Goal: Information Seeking & Learning: Learn about a topic

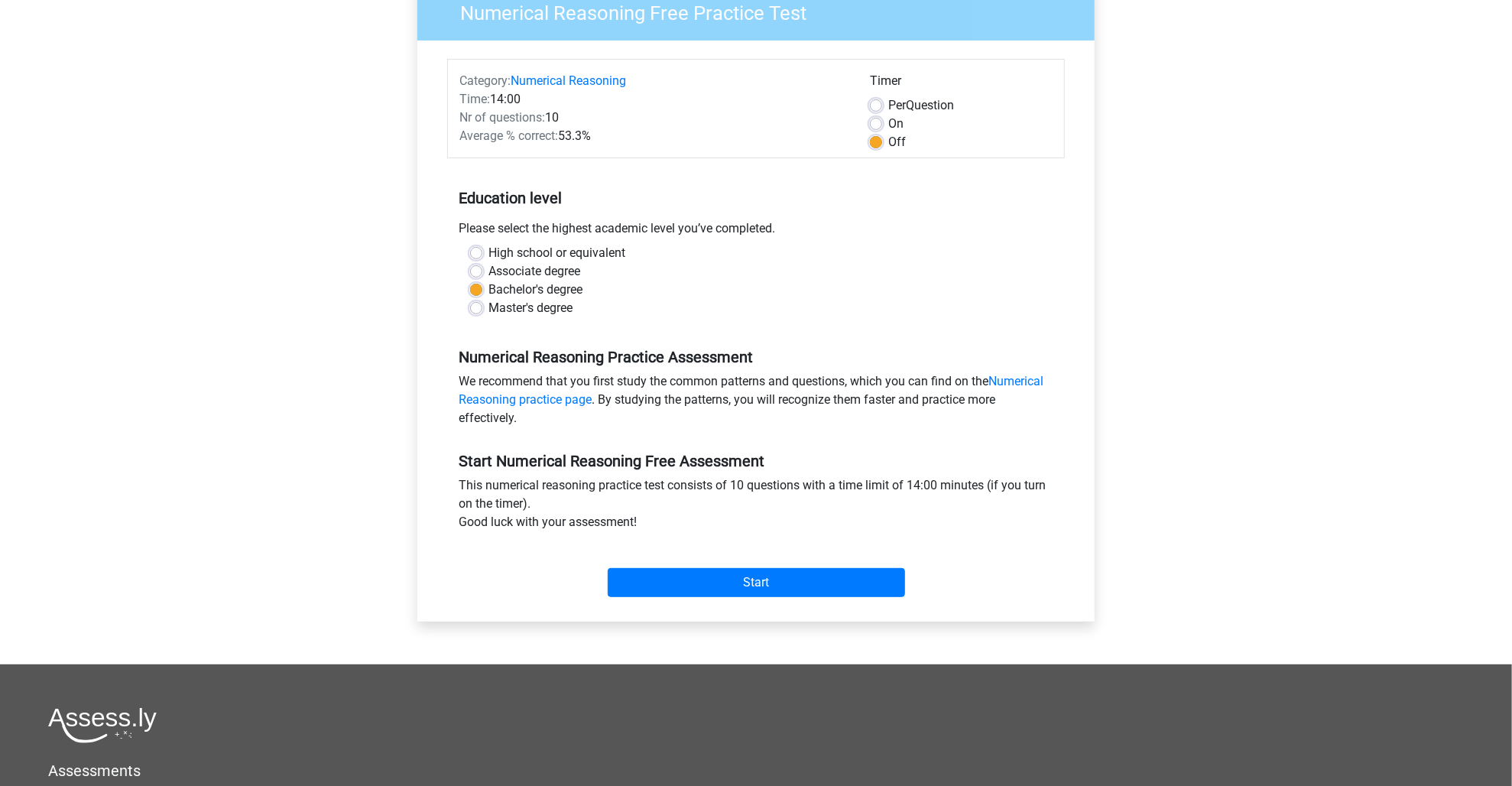
scroll to position [115, 0]
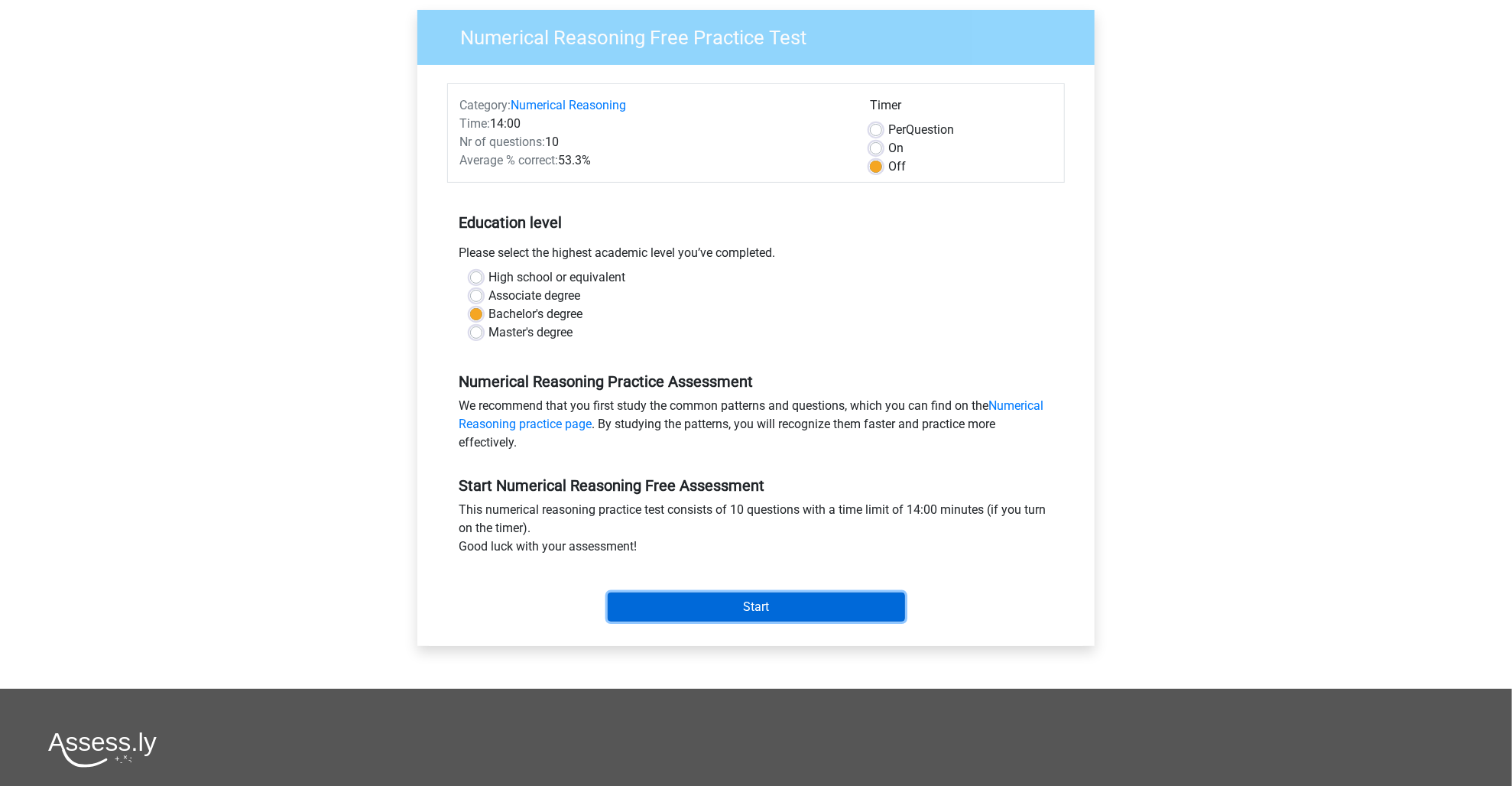
click at [762, 605] on input "Start" at bounding box center [756, 607] width 297 height 29
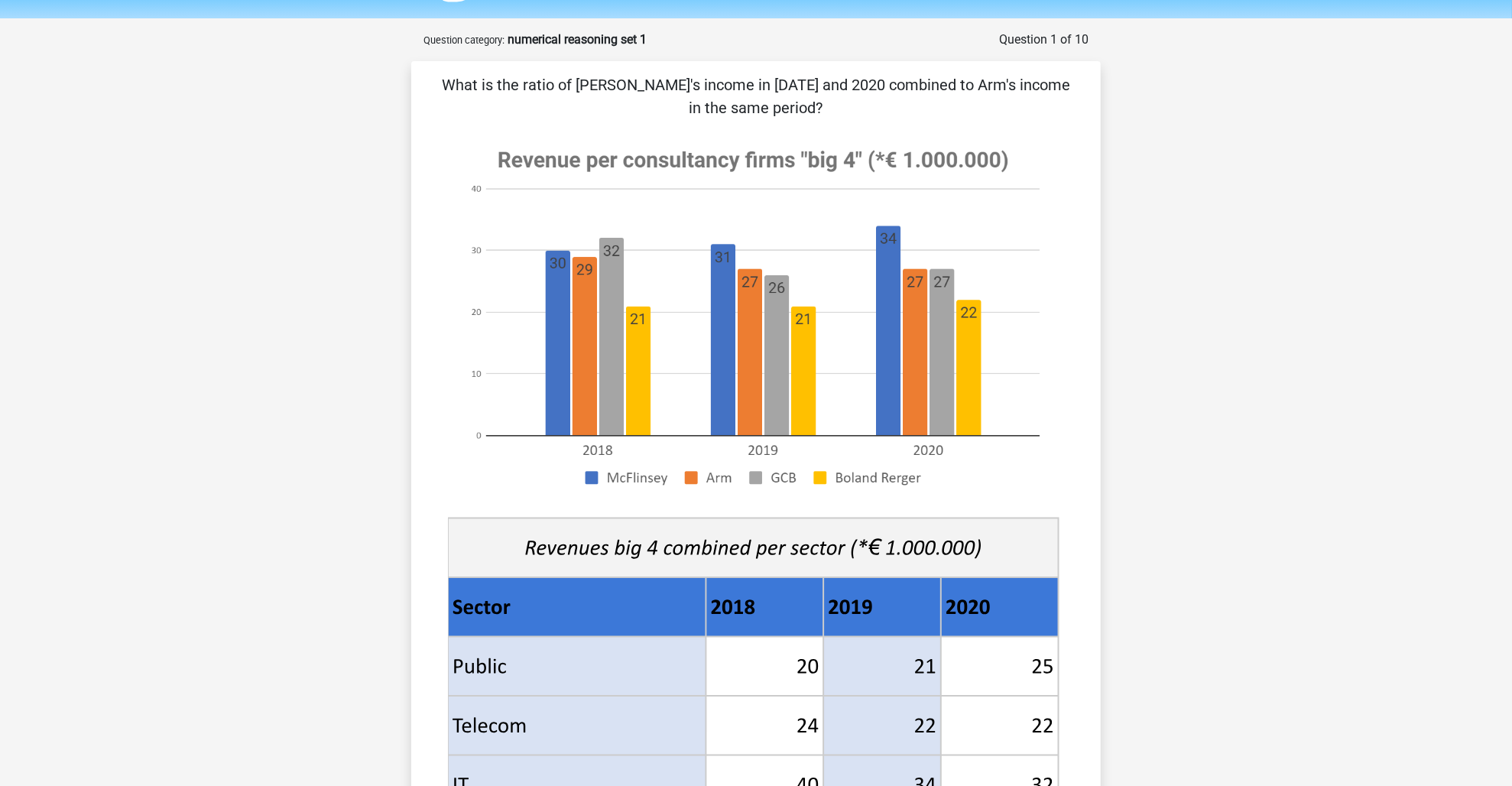
scroll to position [458, 0]
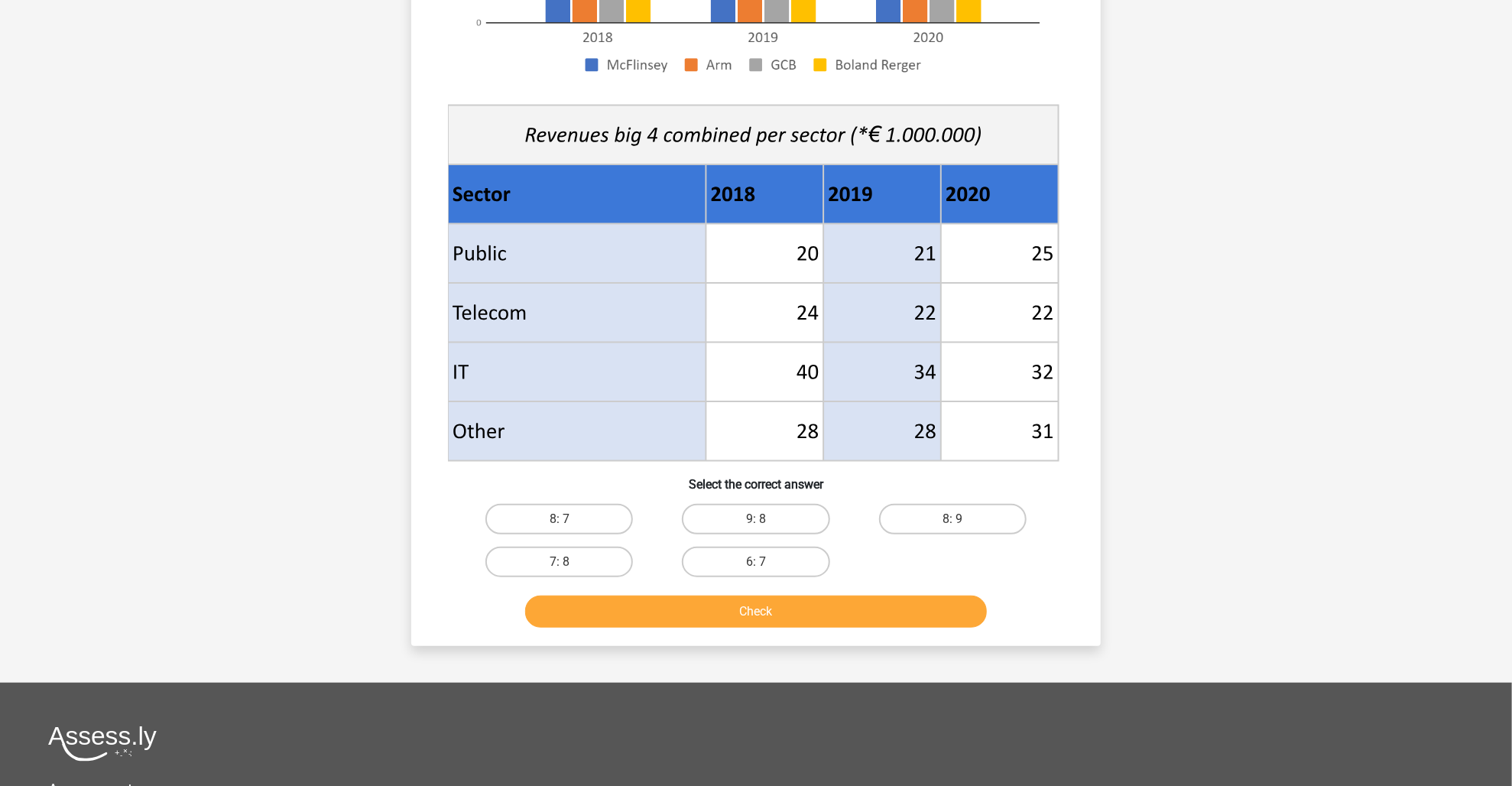
click at [567, 521] on input "8: 7" at bounding box center [565, 524] width 10 height 10
radio input "true"
click at [766, 613] on button "Check" at bounding box center [756, 612] width 462 height 32
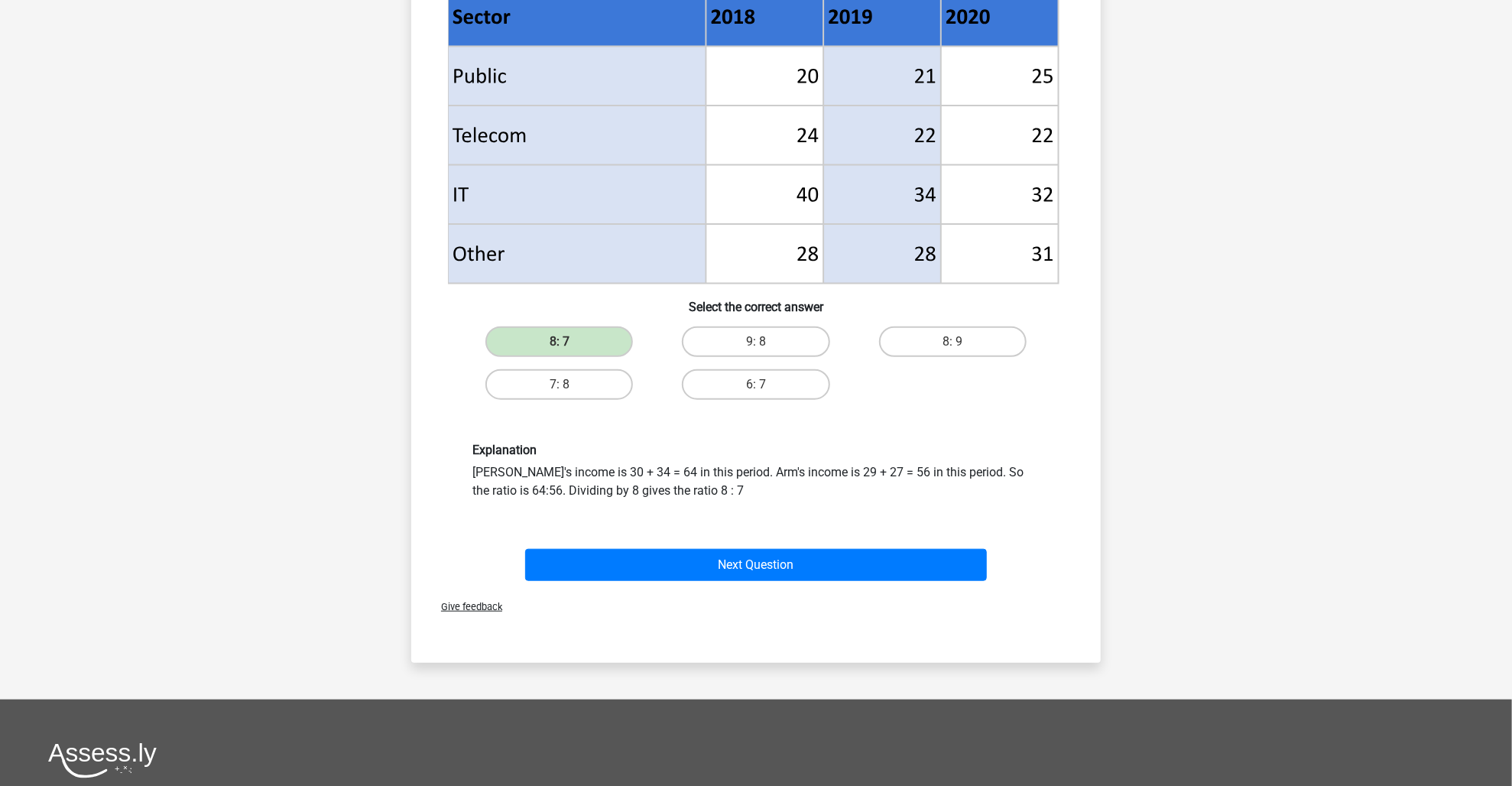
scroll to position [688, 0]
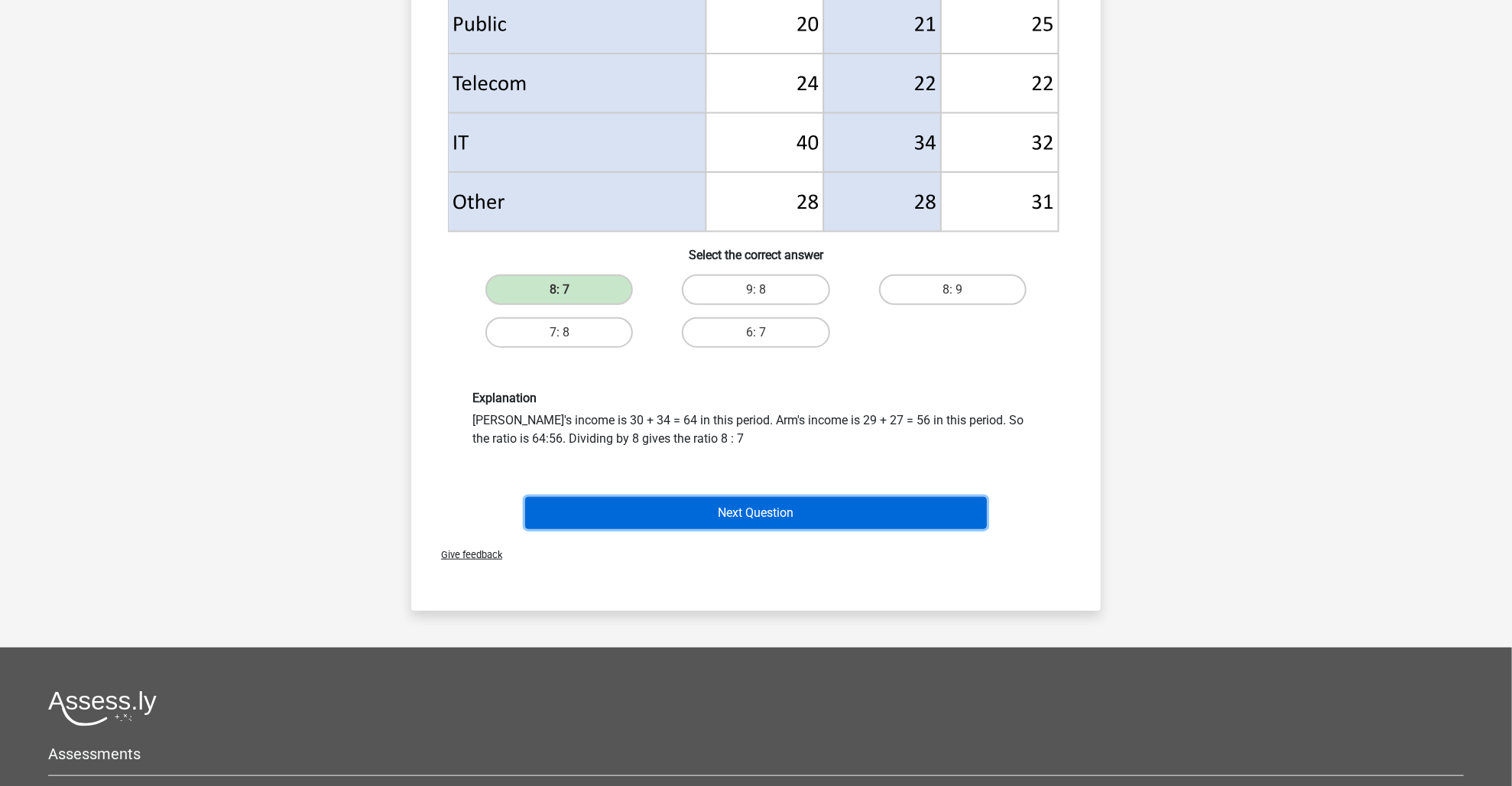
click at [788, 517] on button "Next Question" at bounding box center [756, 513] width 462 height 32
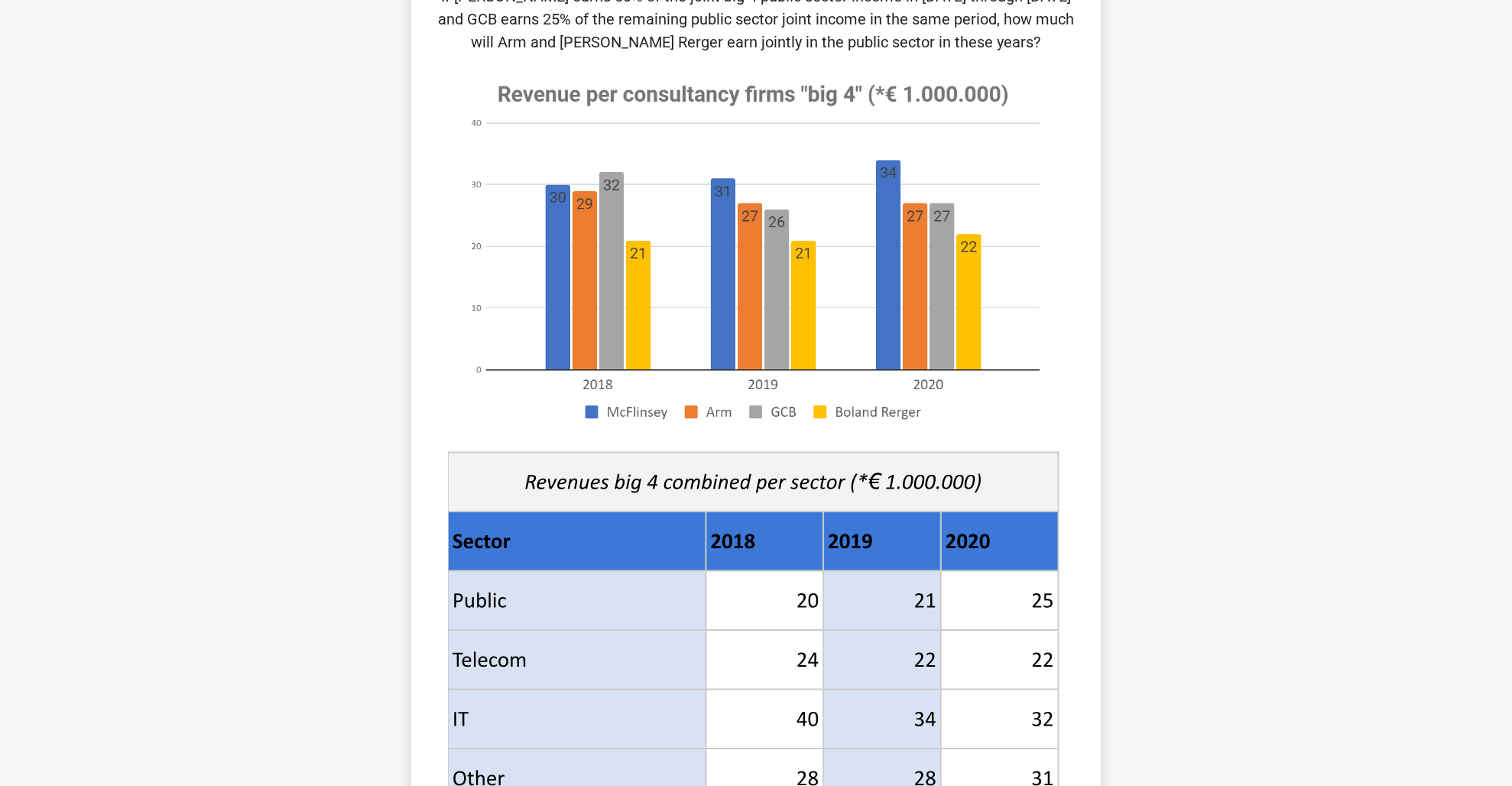
scroll to position [382, 0]
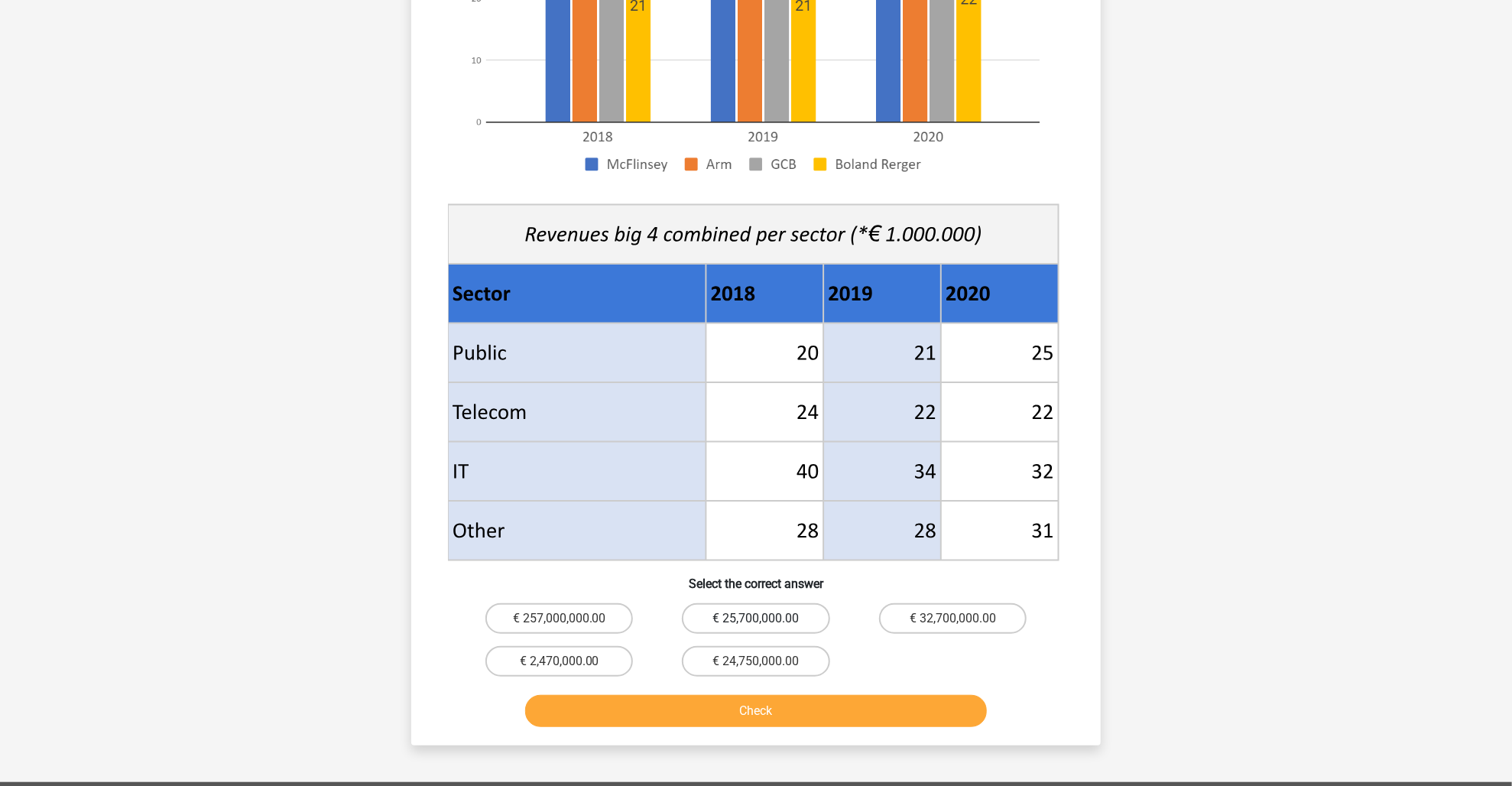
click at [737, 609] on label "€ 25,700,000.00" at bounding box center [755, 619] width 148 height 31
click at [756, 619] on input "€ 25,700,000.00" at bounding box center [761, 624] width 10 height 10
radio input "true"
click at [753, 705] on button "Check" at bounding box center [756, 711] width 462 height 32
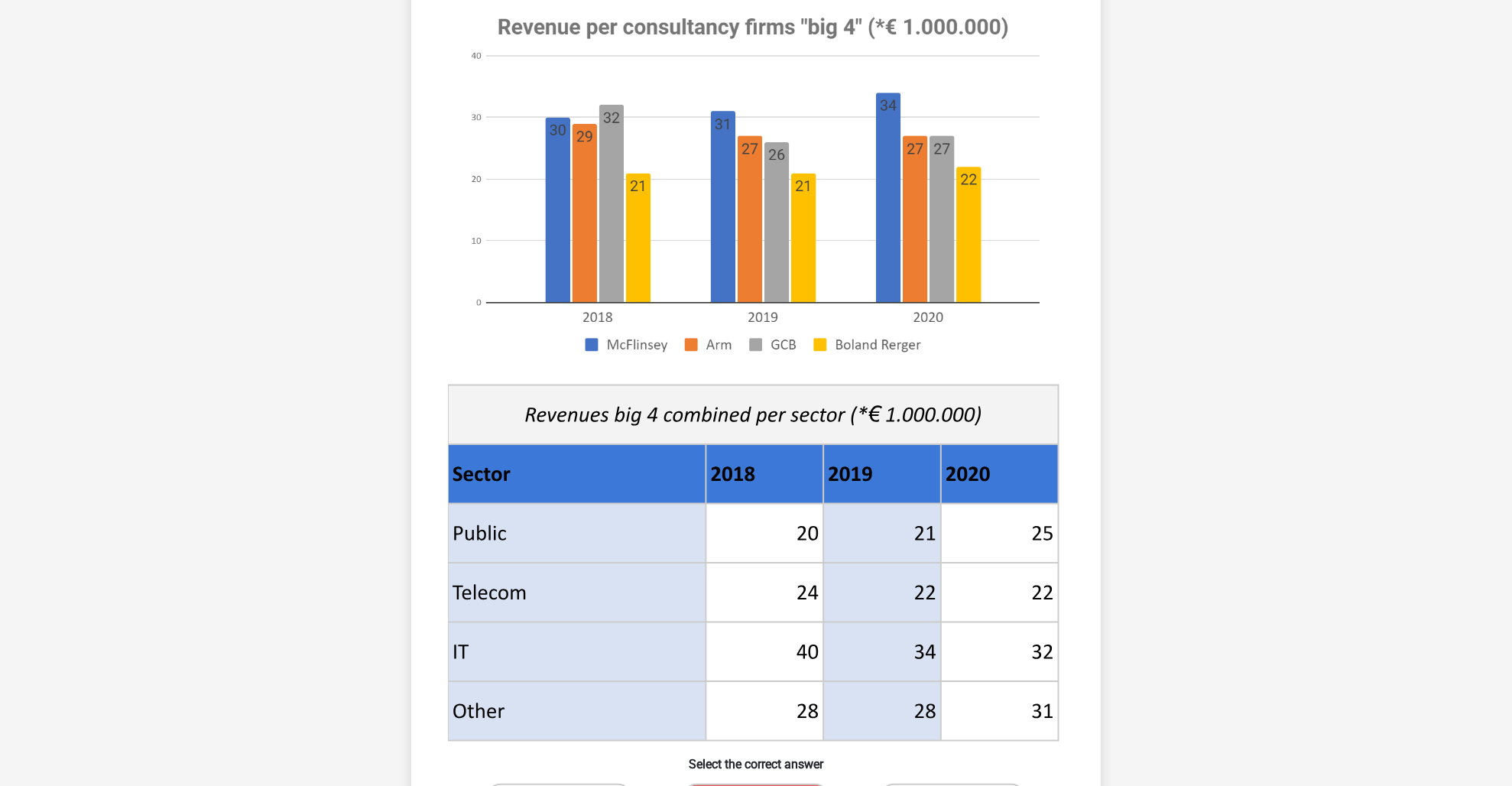
scroll to position [535, 0]
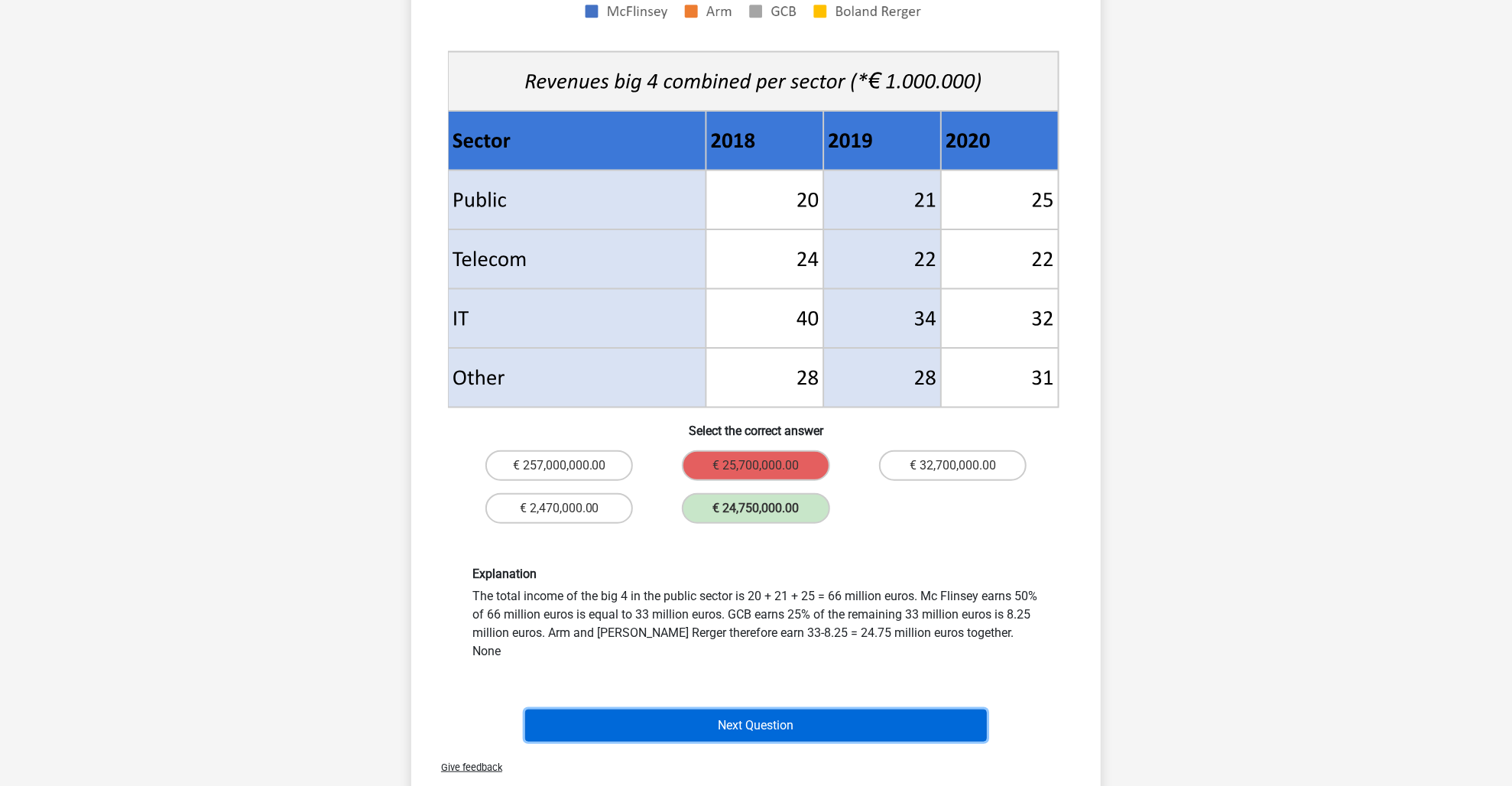
click at [825, 709] on button "Next Question" at bounding box center [756, 725] width 462 height 32
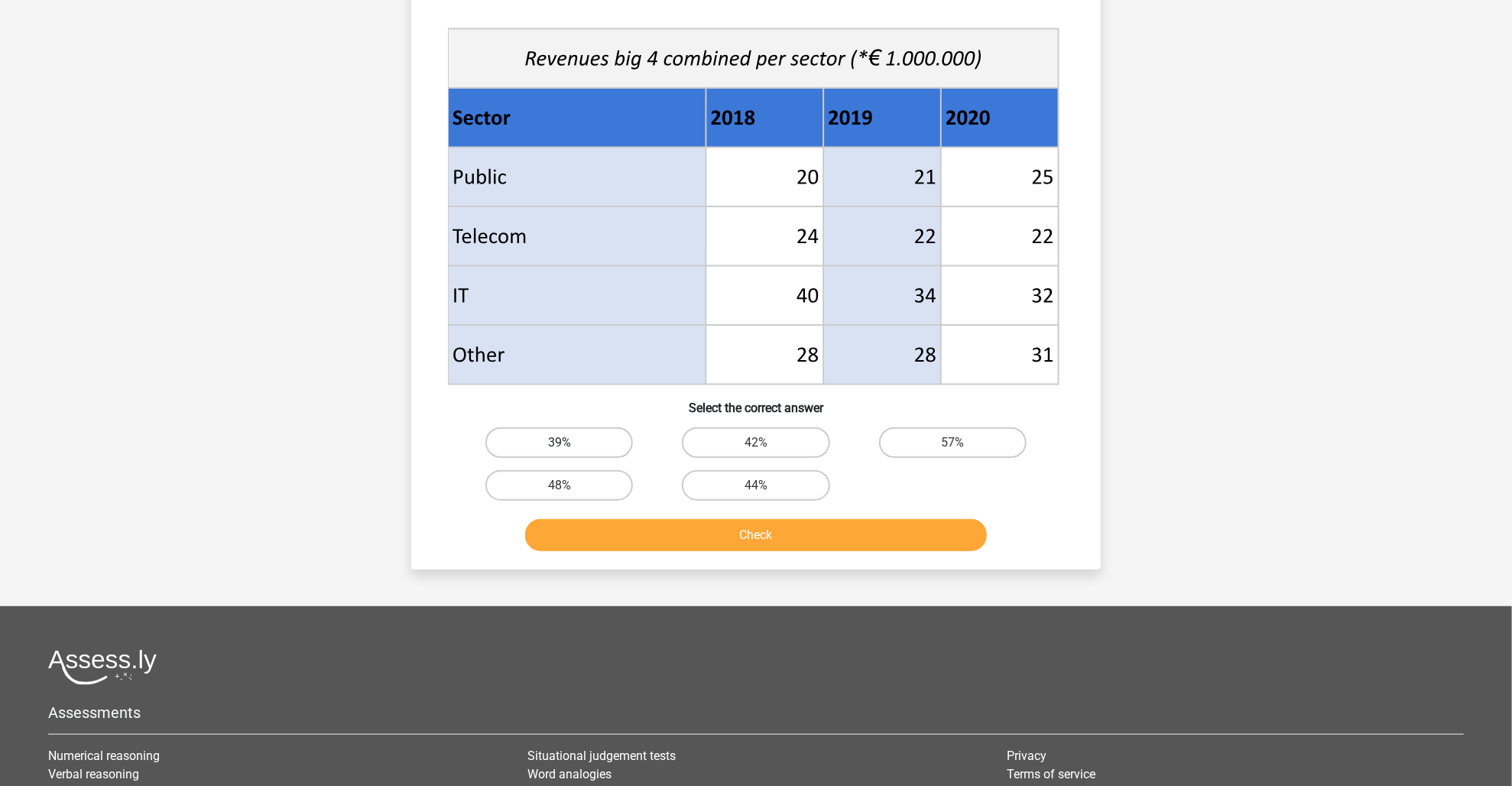
click at [603, 438] on label "39%" at bounding box center [559, 443] width 148 height 31
click at [569, 443] on input "39%" at bounding box center [565, 448] width 10 height 10
radio input "true"
click at [683, 531] on button "Check" at bounding box center [756, 535] width 462 height 32
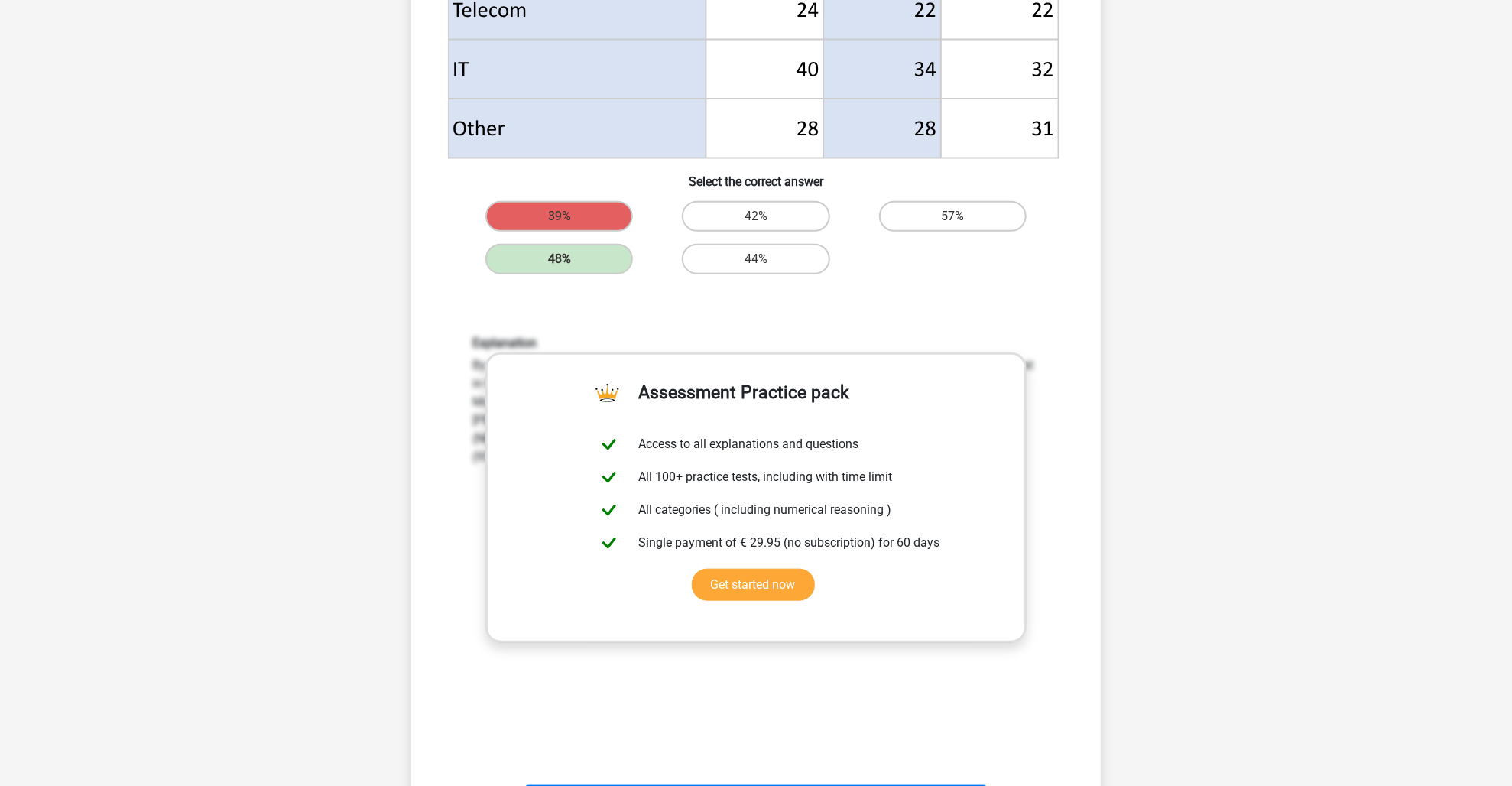
scroll to position [765, 0]
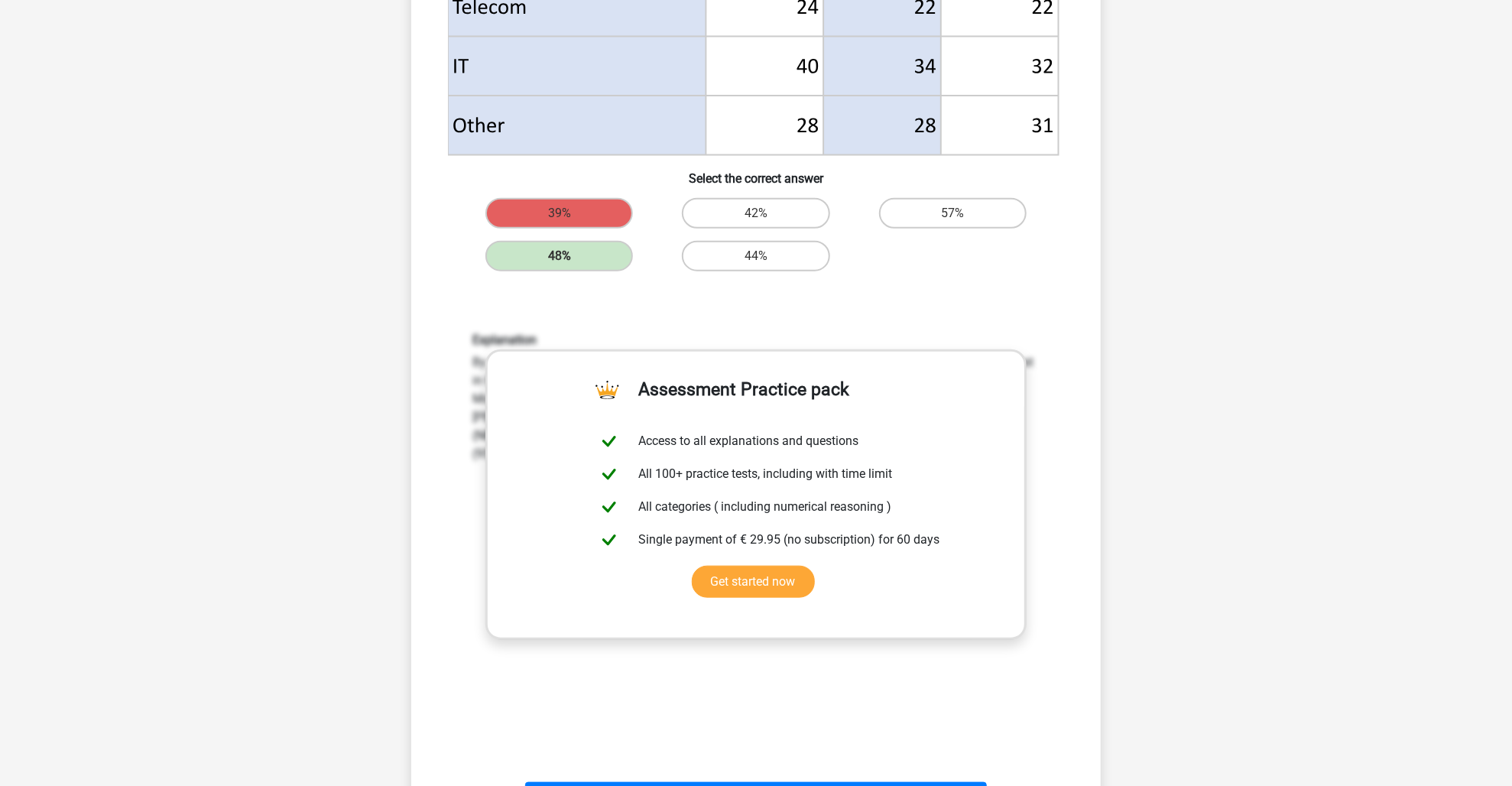
click at [1079, 480] on div "What percentage more income was generated by the highest-earning consultancy fi…" at bounding box center [756, 87] width 677 height 1465
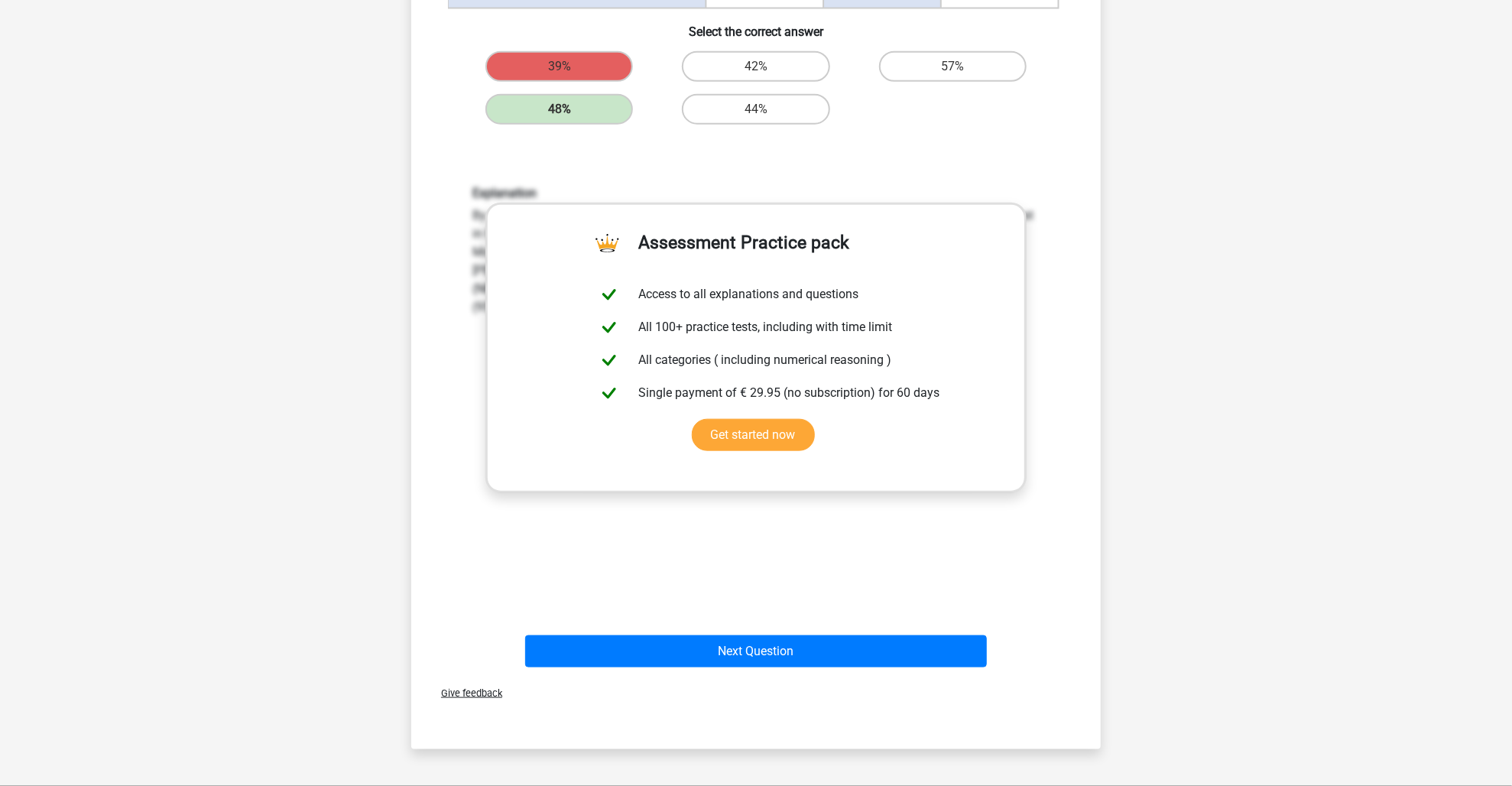
scroll to position [917, 0]
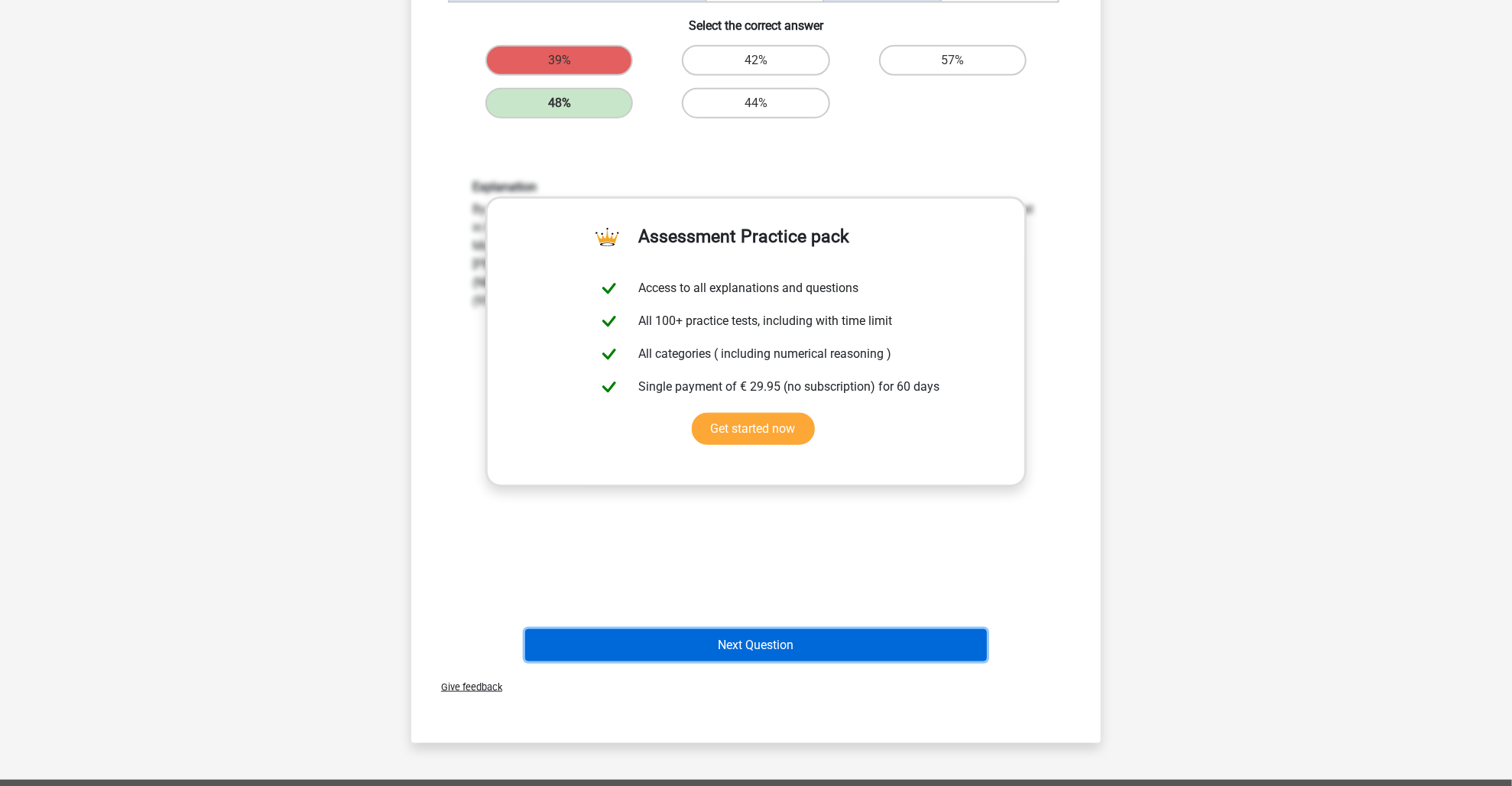
click at [749, 649] on button "Next Question" at bounding box center [756, 645] width 462 height 32
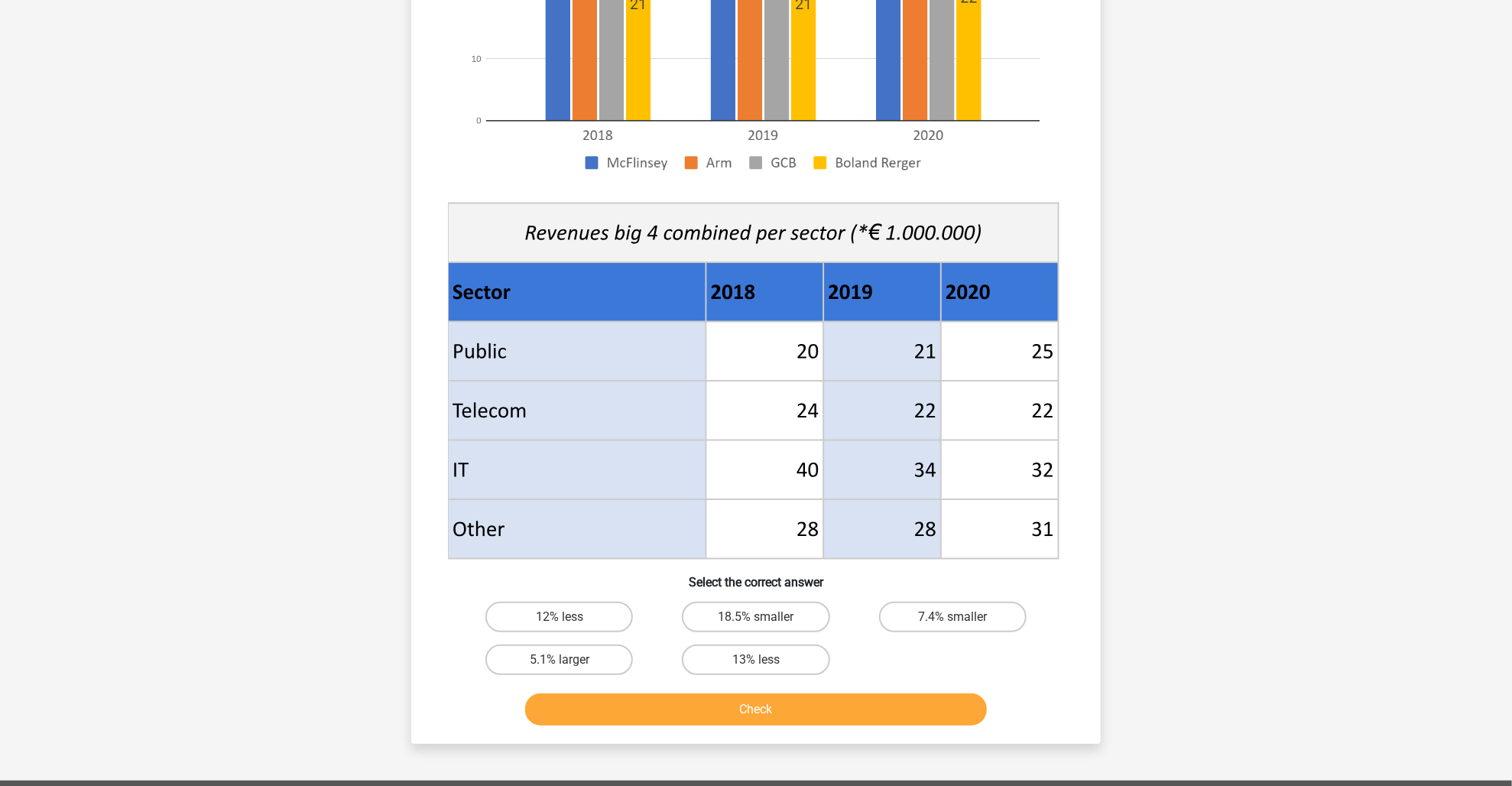
scroll to position [382, 0]
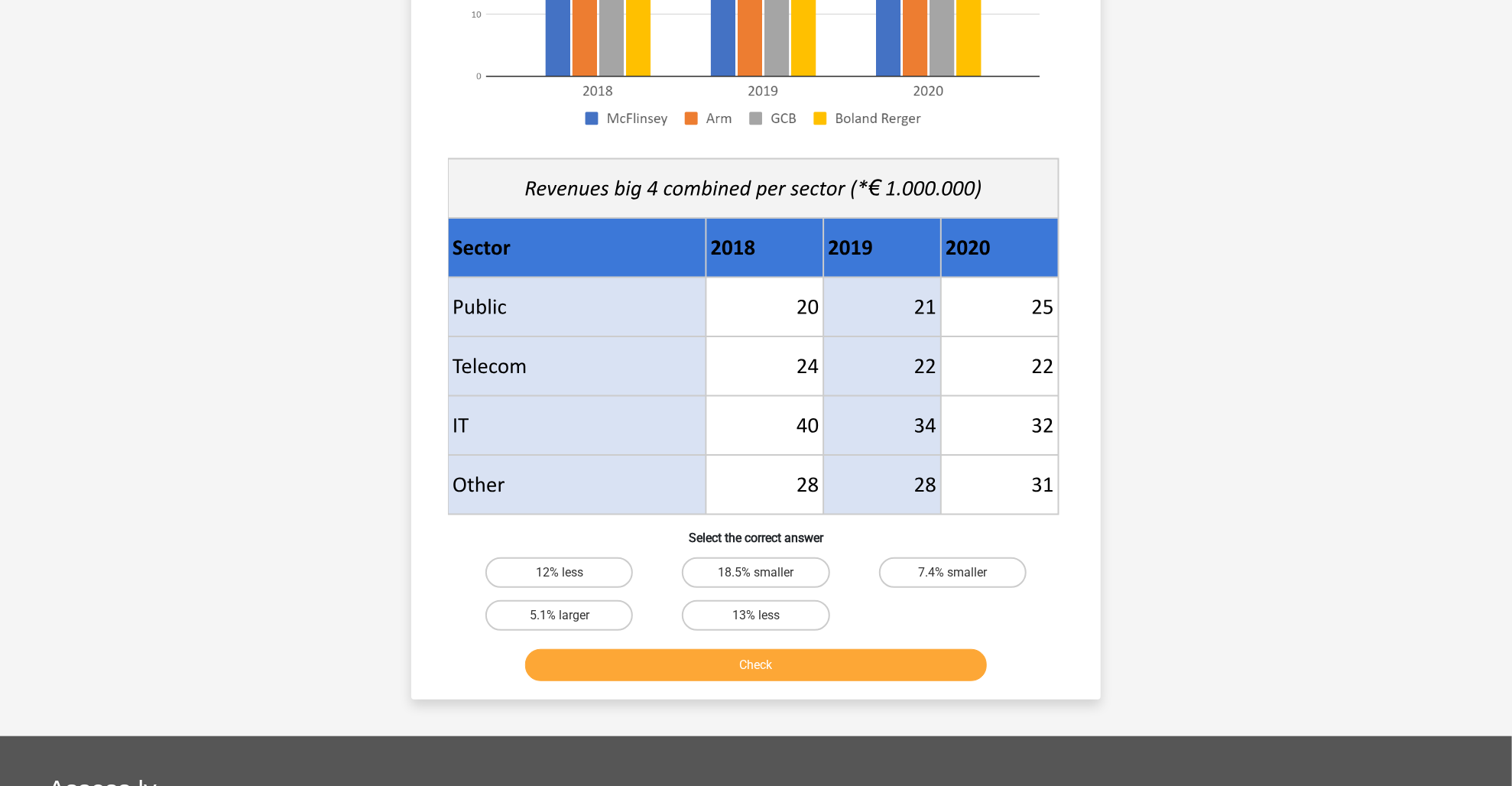
click at [953, 575] on input "7.4% smaller" at bounding box center [957, 578] width 10 height 10
radio input "true"
click at [912, 657] on button "Check" at bounding box center [756, 666] width 462 height 32
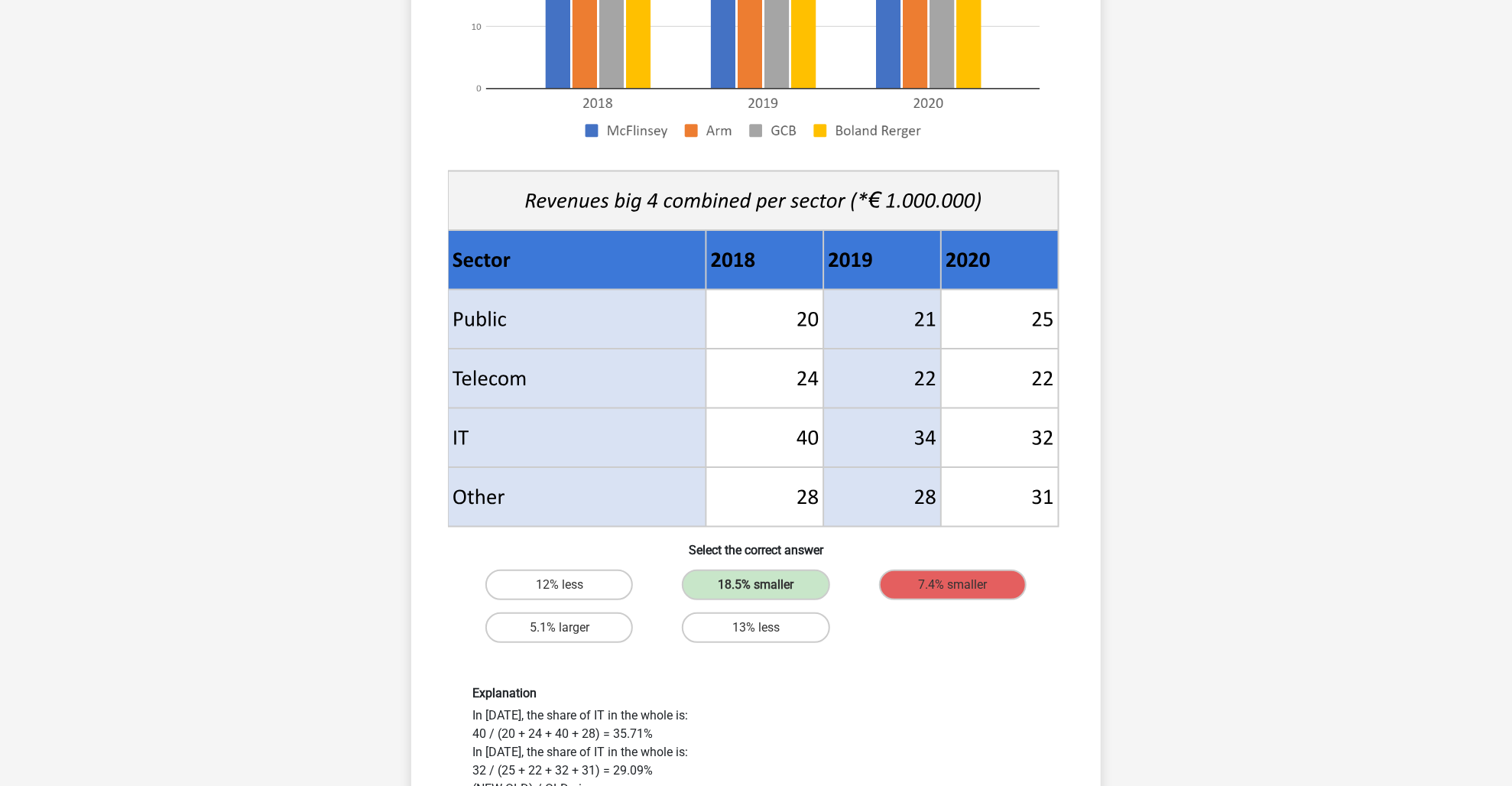
scroll to position [612, 0]
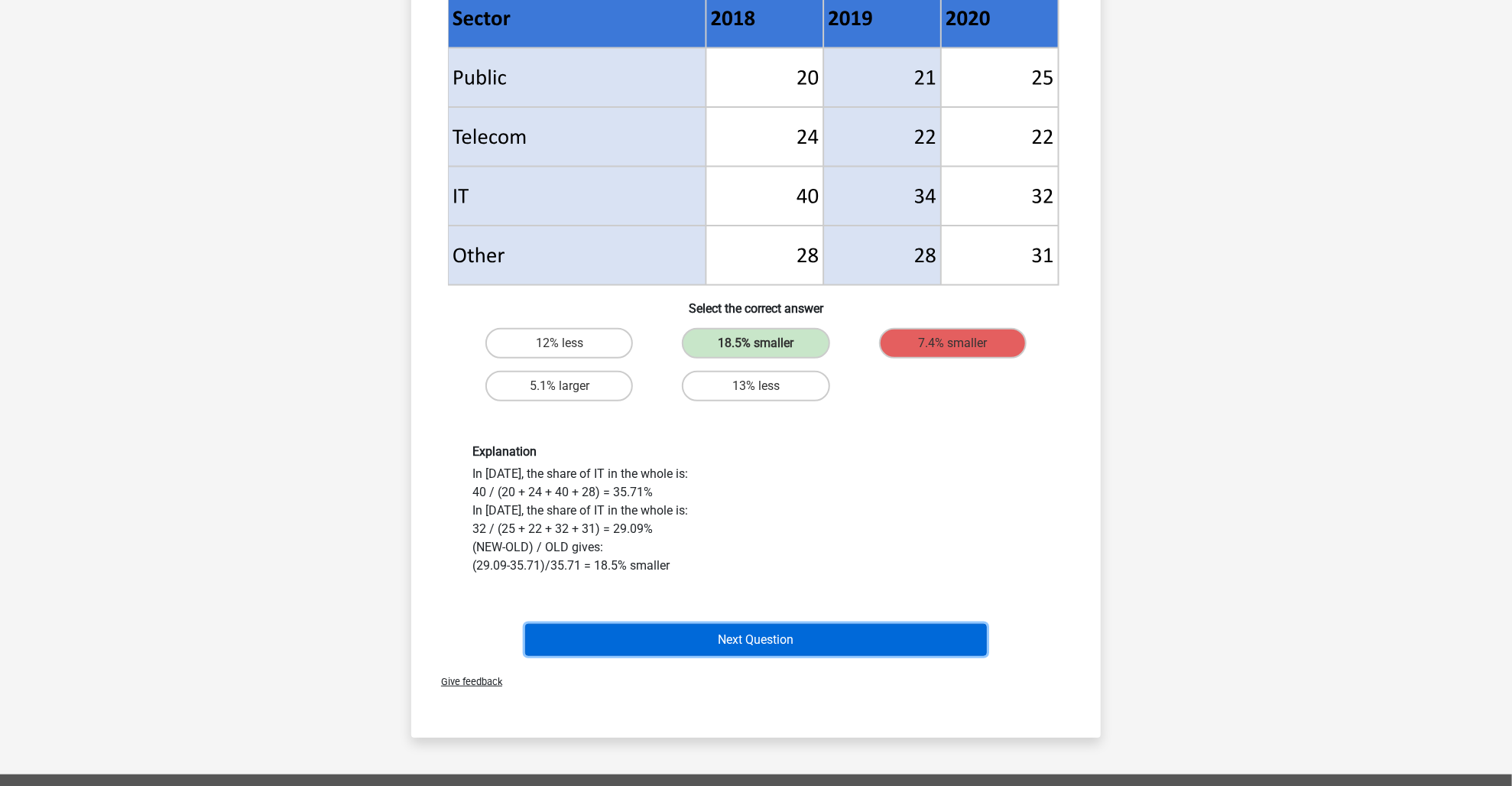
click at [875, 647] on button "Next Question" at bounding box center [756, 640] width 462 height 32
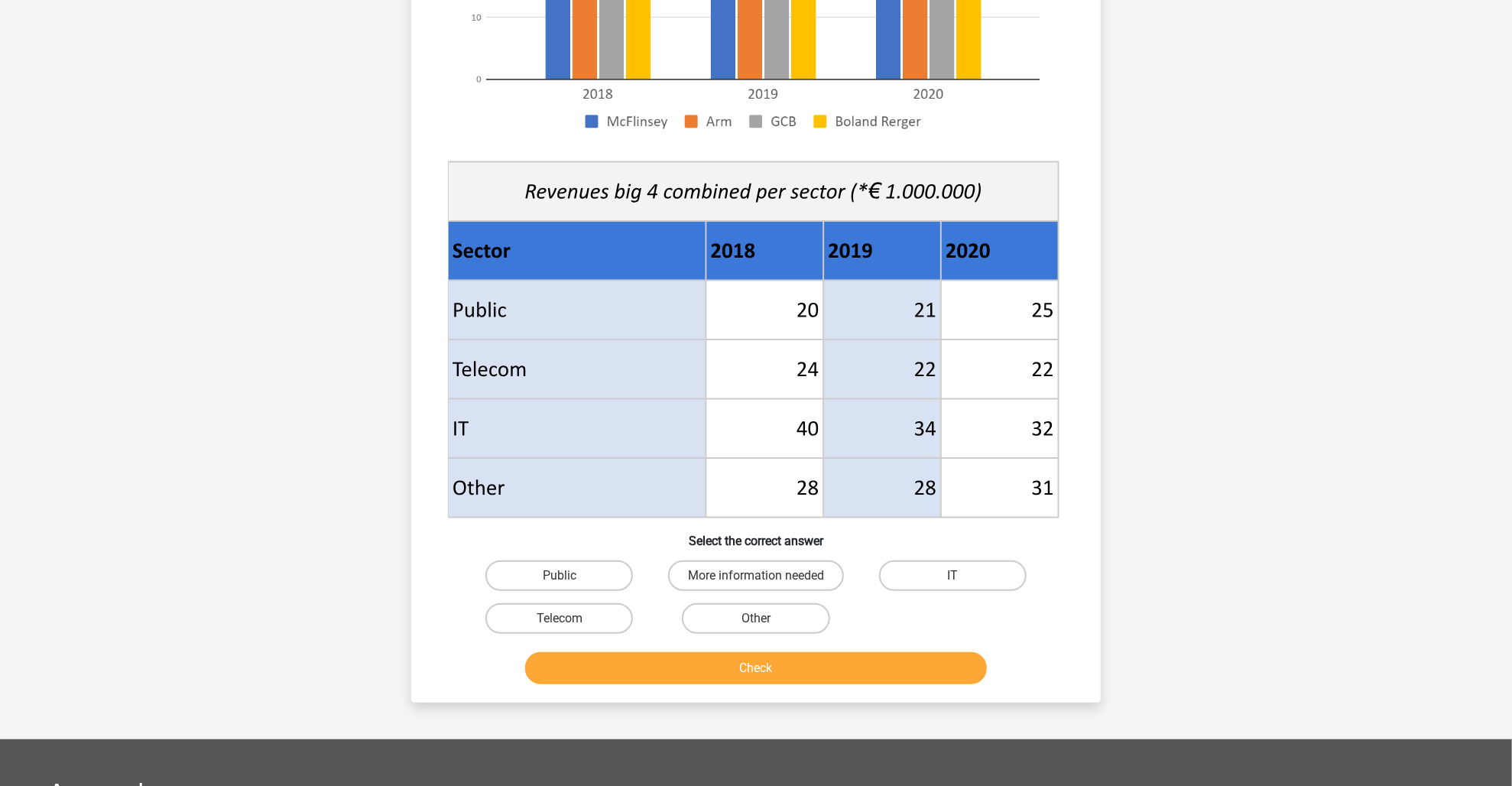
scroll to position [382, 0]
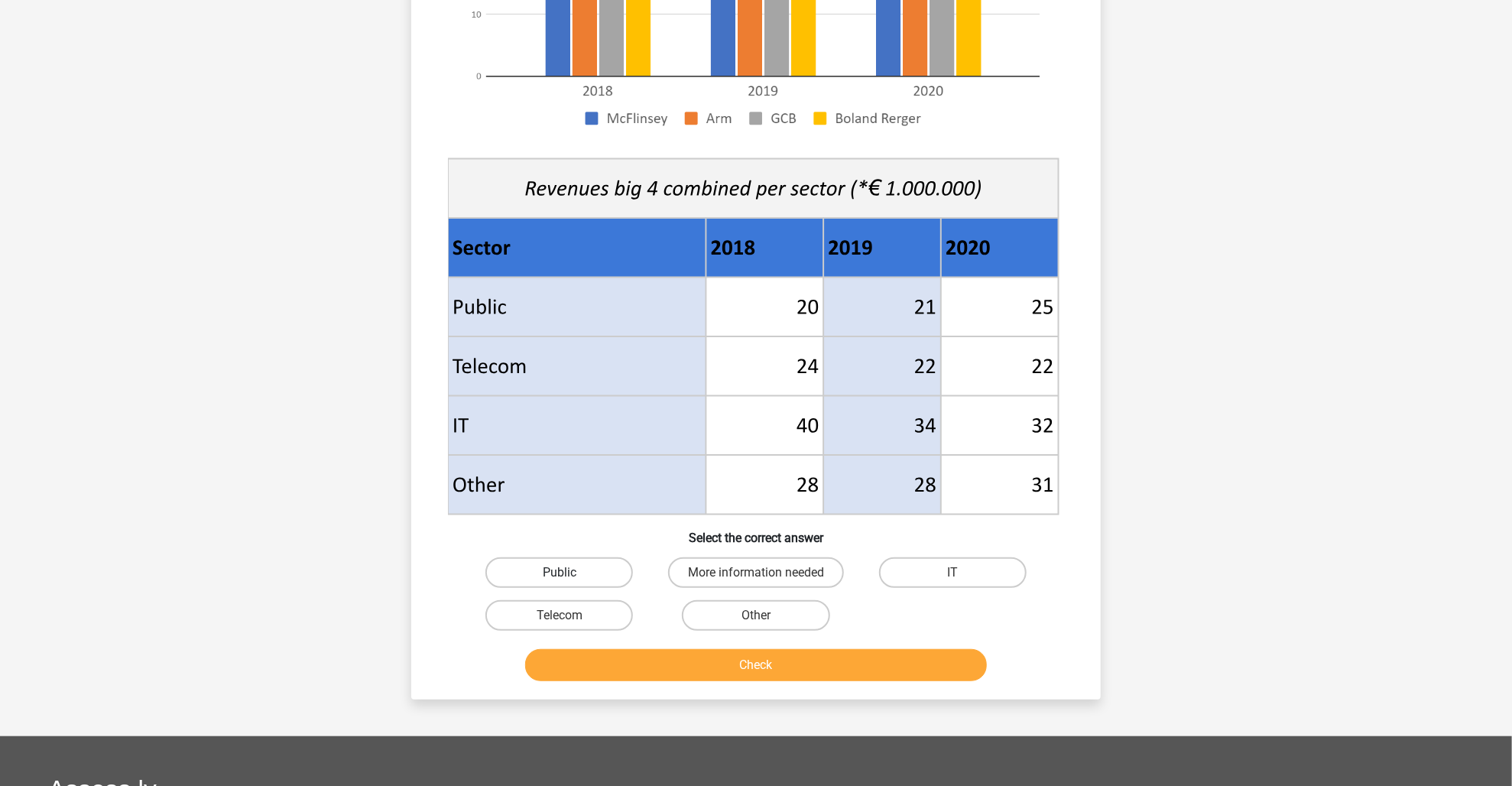
click at [582, 574] on label "Public" at bounding box center [559, 573] width 148 height 31
click at [569, 574] on input "Public" at bounding box center [565, 578] width 10 height 10
radio input "true"
click at [648, 649] on button "Check" at bounding box center [756, 666] width 462 height 32
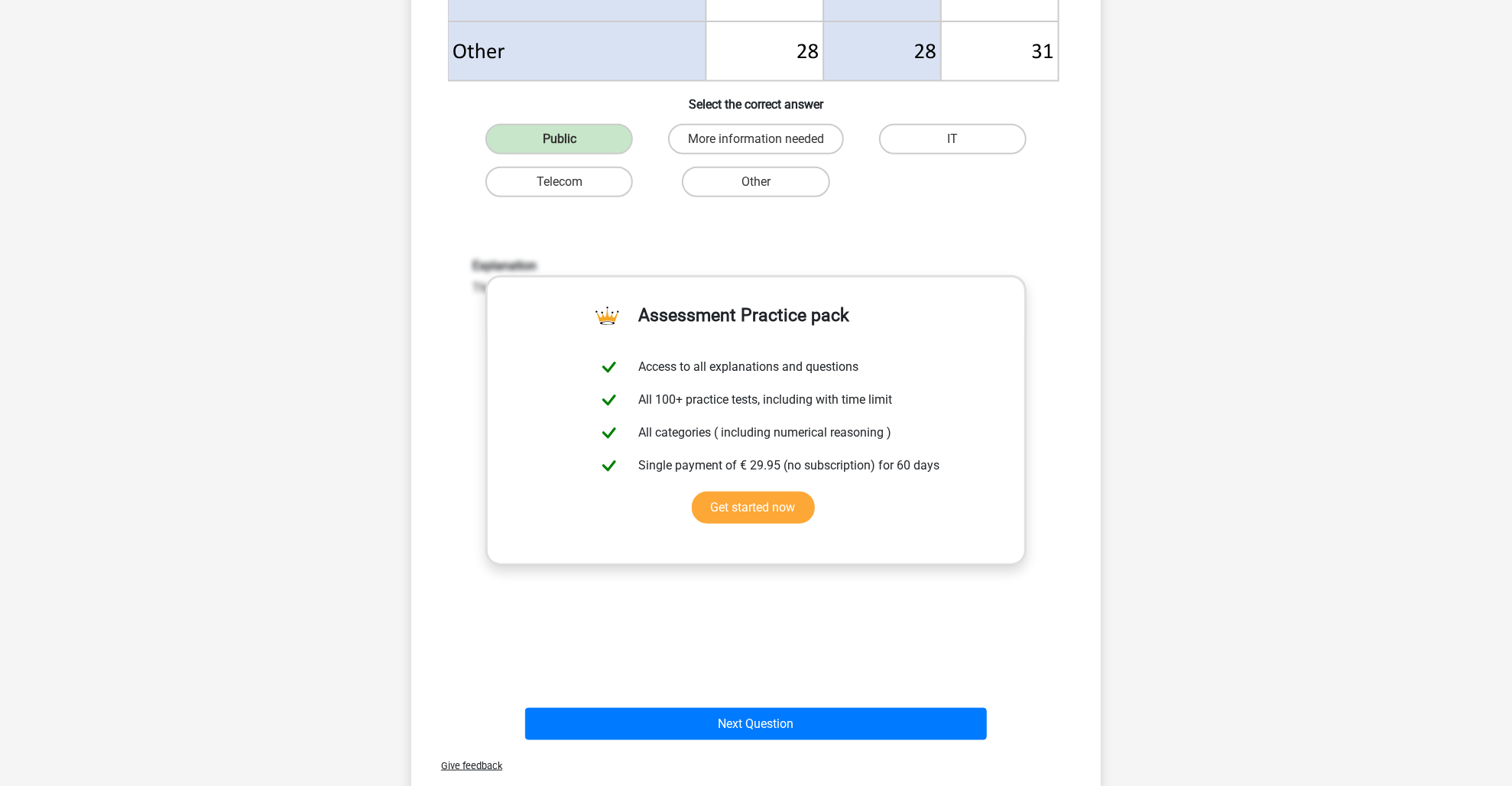
scroll to position [841, 0]
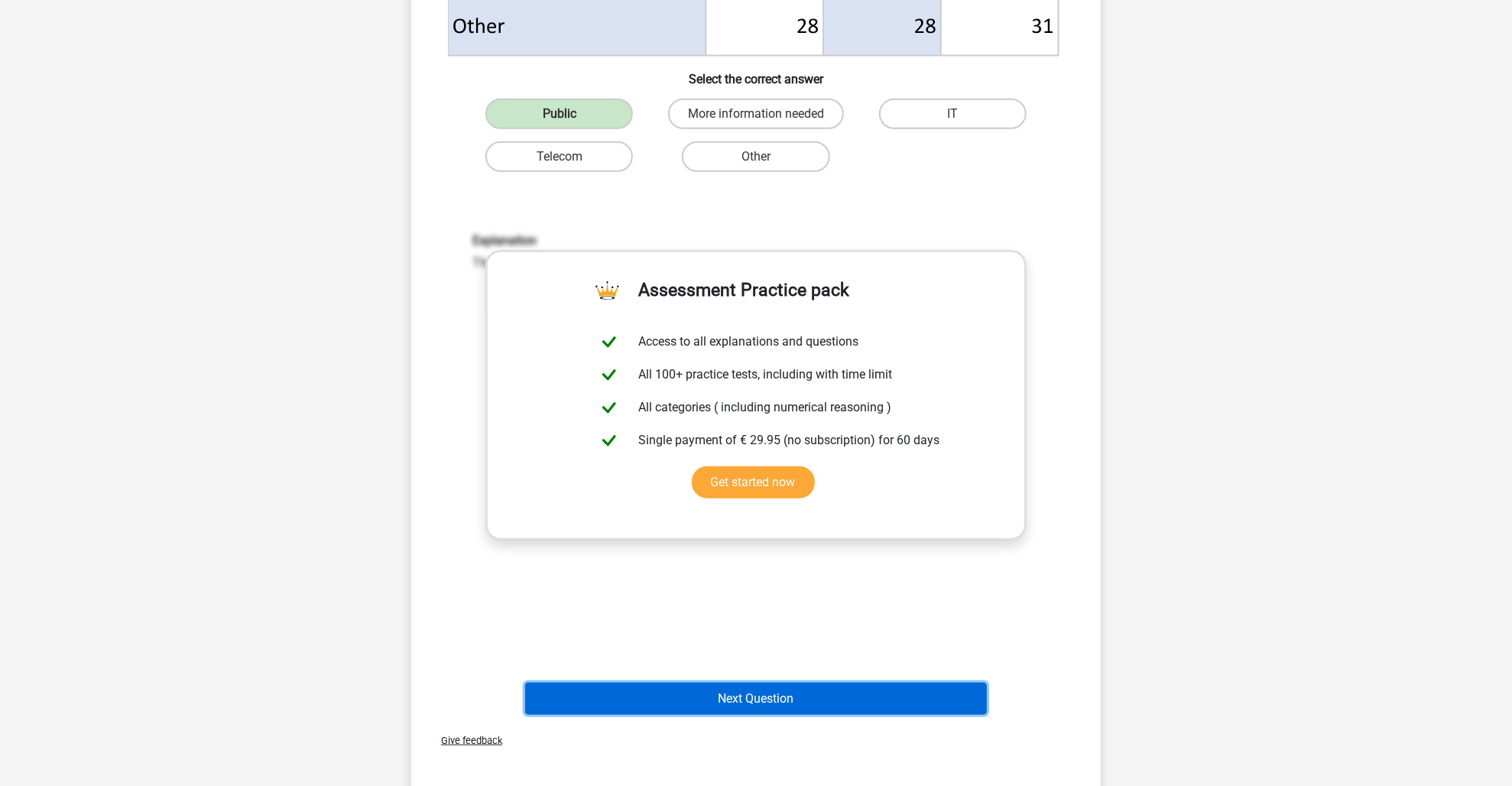
click at [802, 703] on button "Next Question" at bounding box center [756, 699] width 462 height 32
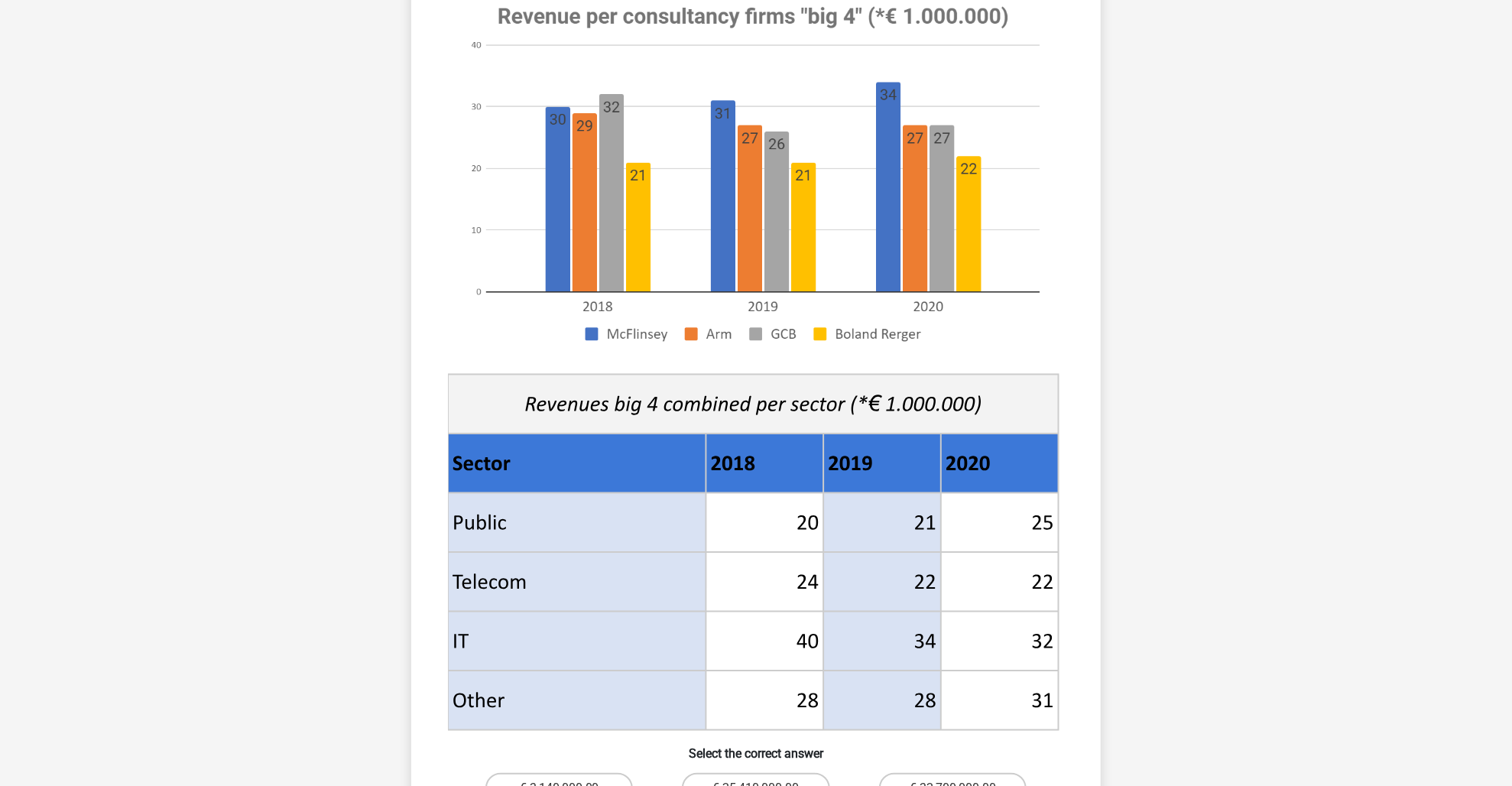
scroll to position [535, 0]
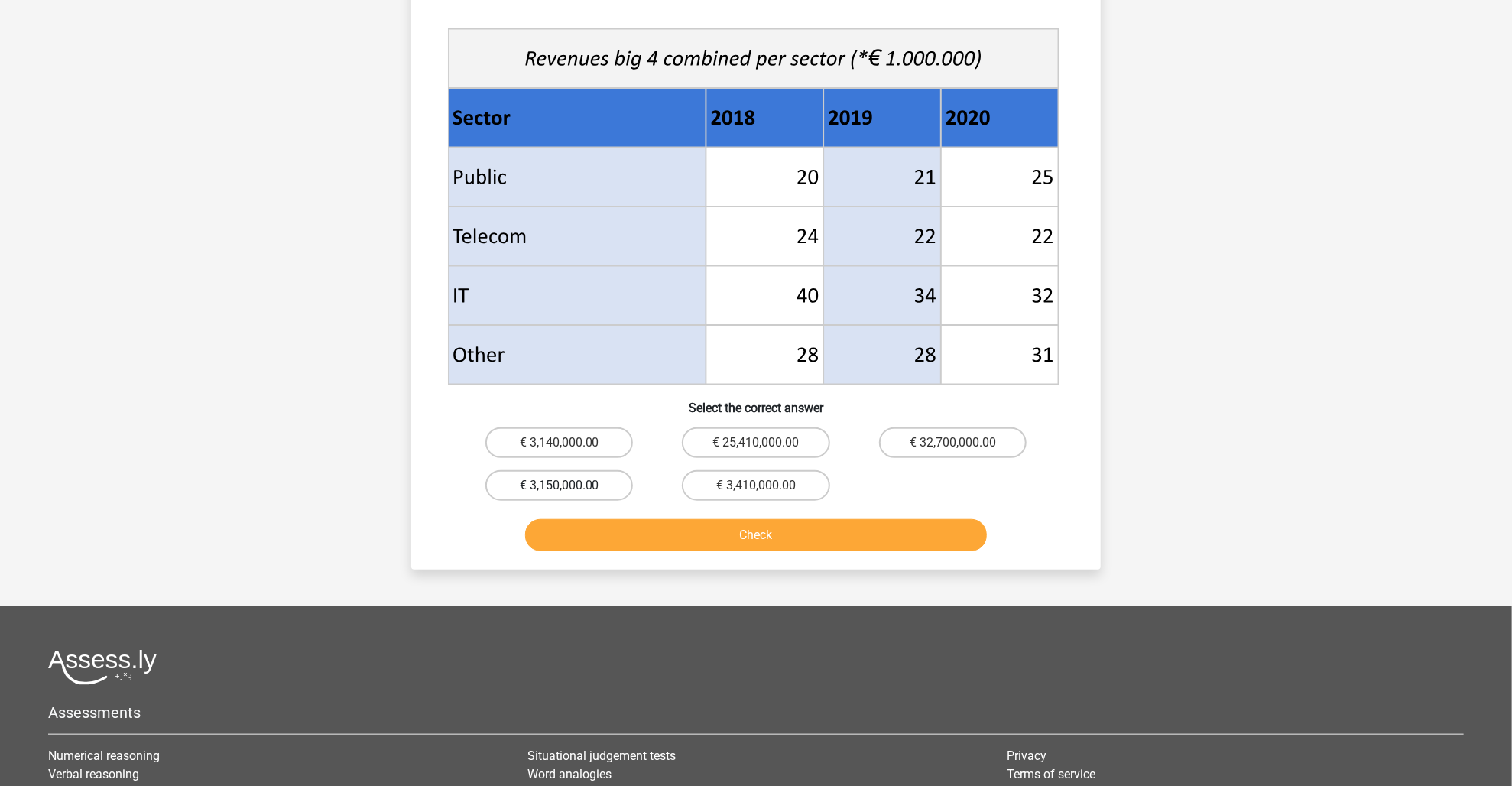
click at [589, 485] on label "€ 3,150,000.00" at bounding box center [559, 486] width 148 height 31
click at [569, 486] on input "€ 3,150,000.00" at bounding box center [565, 491] width 10 height 10
radio input "true"
click at [706, 537] on button "Check" at bounding box center [756, 535] width 462 height 32
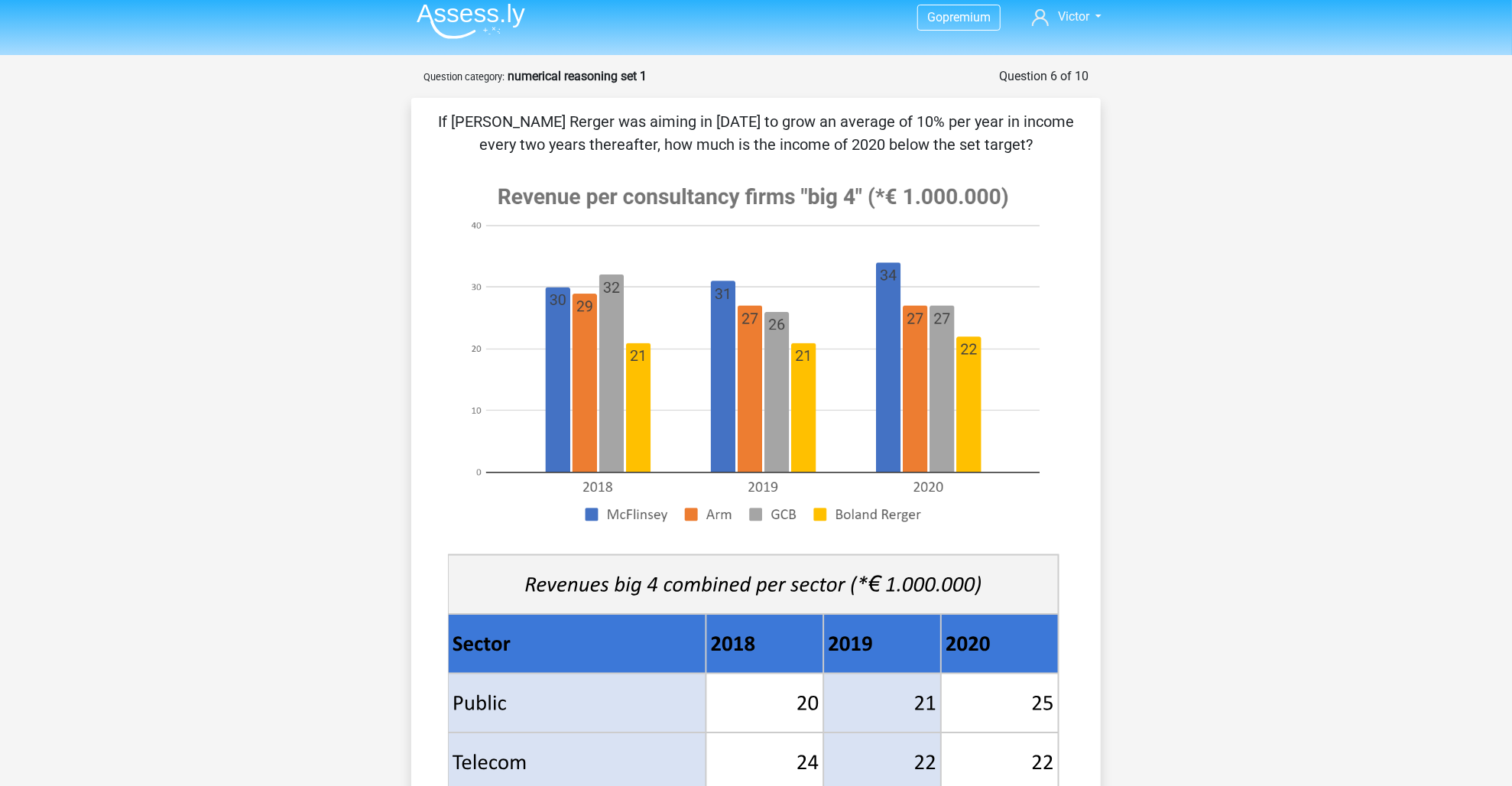
scroll to position [0, 0]
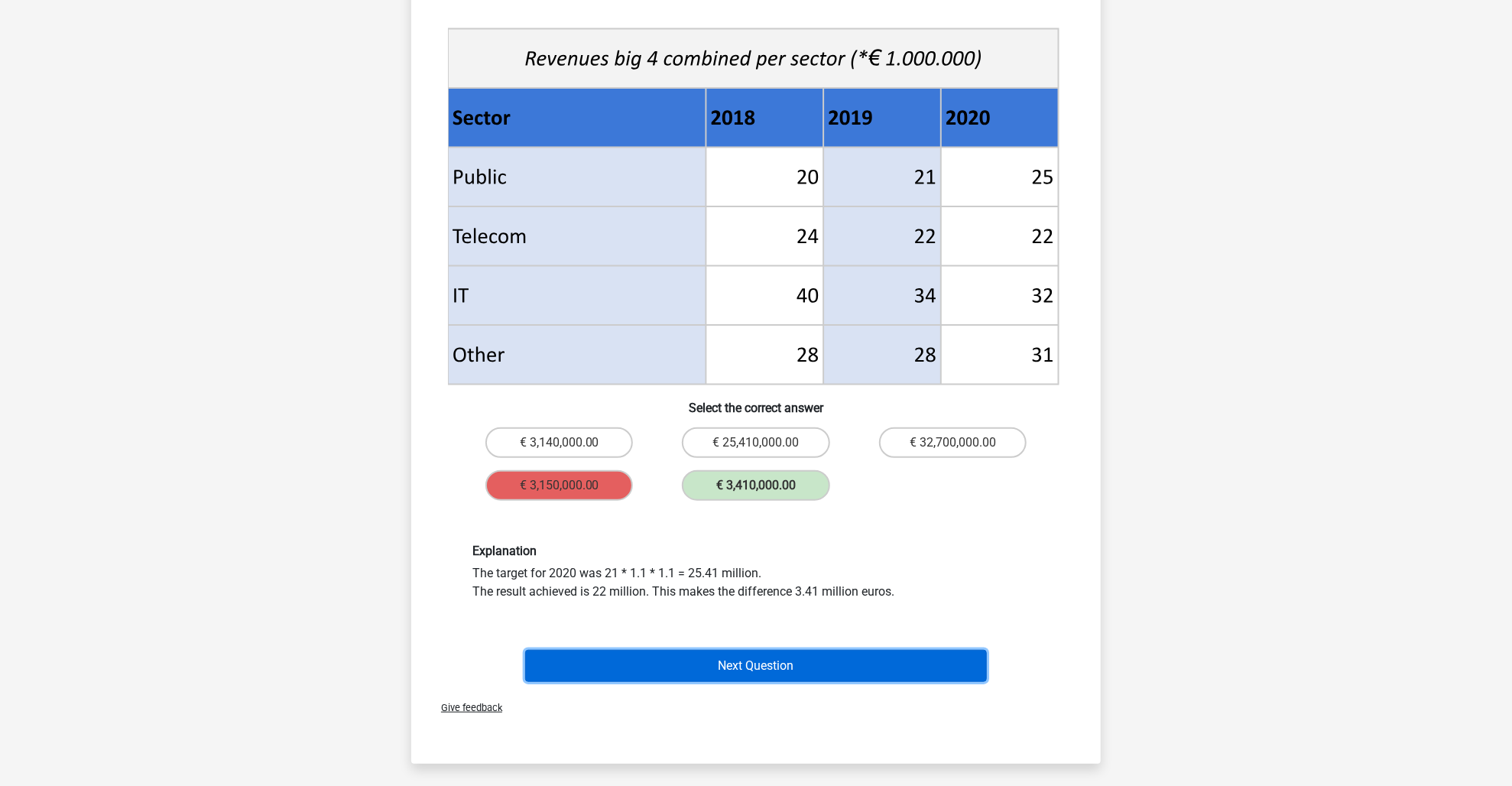
click at [835, 659] on button "Next Question" at bounding box center [756, 666] width 462 height 32
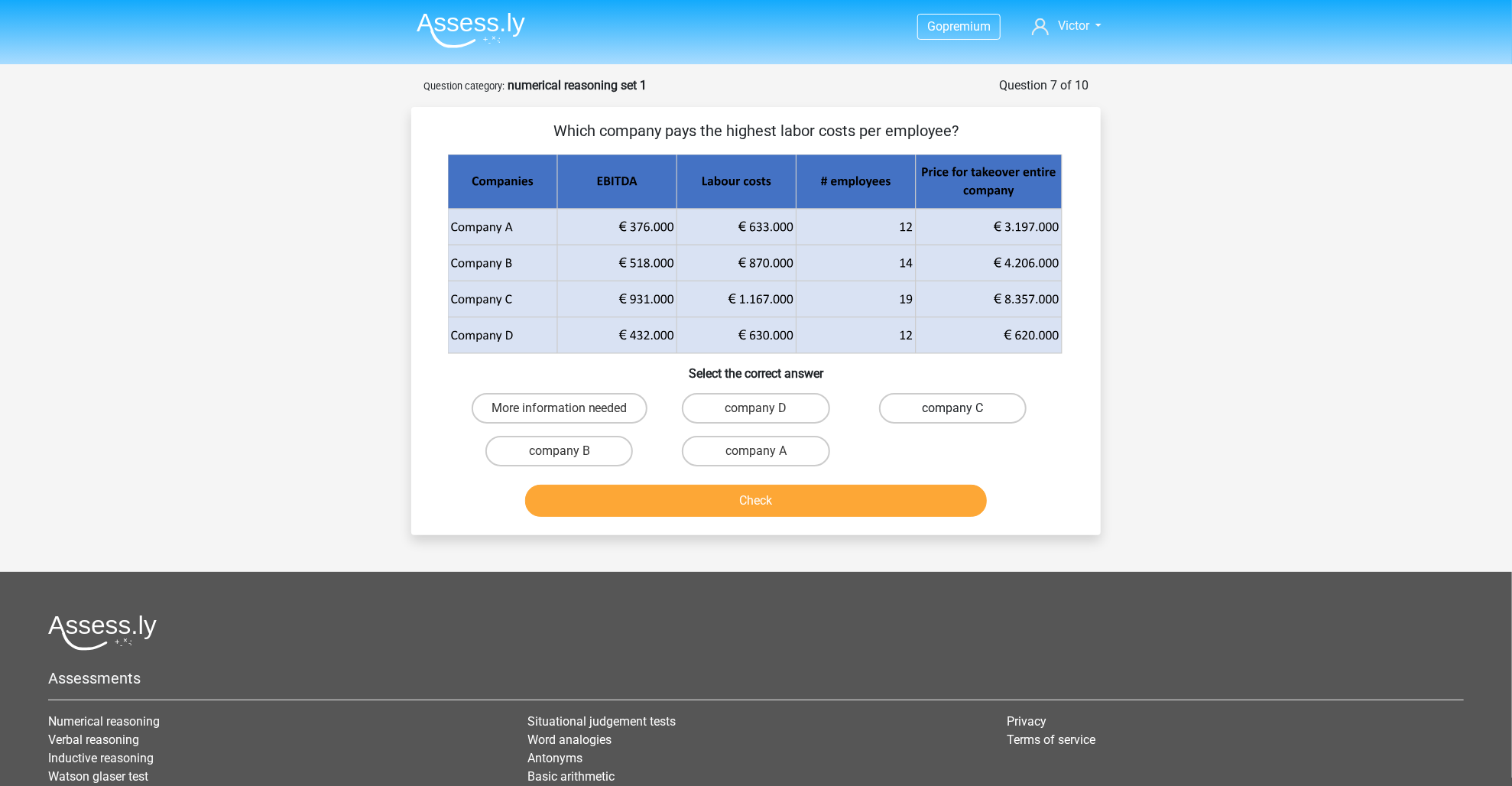
click at [980, 407] on label "company C" at bounding box center [952, 408] width 148 height 31
click at [962, 408] on input "company C" at bounding box center [957, 413] width 10 height 10
radio input "true"
click at [788, 495] on button "Check" at bounding box center [756, 501] width 462 height 32
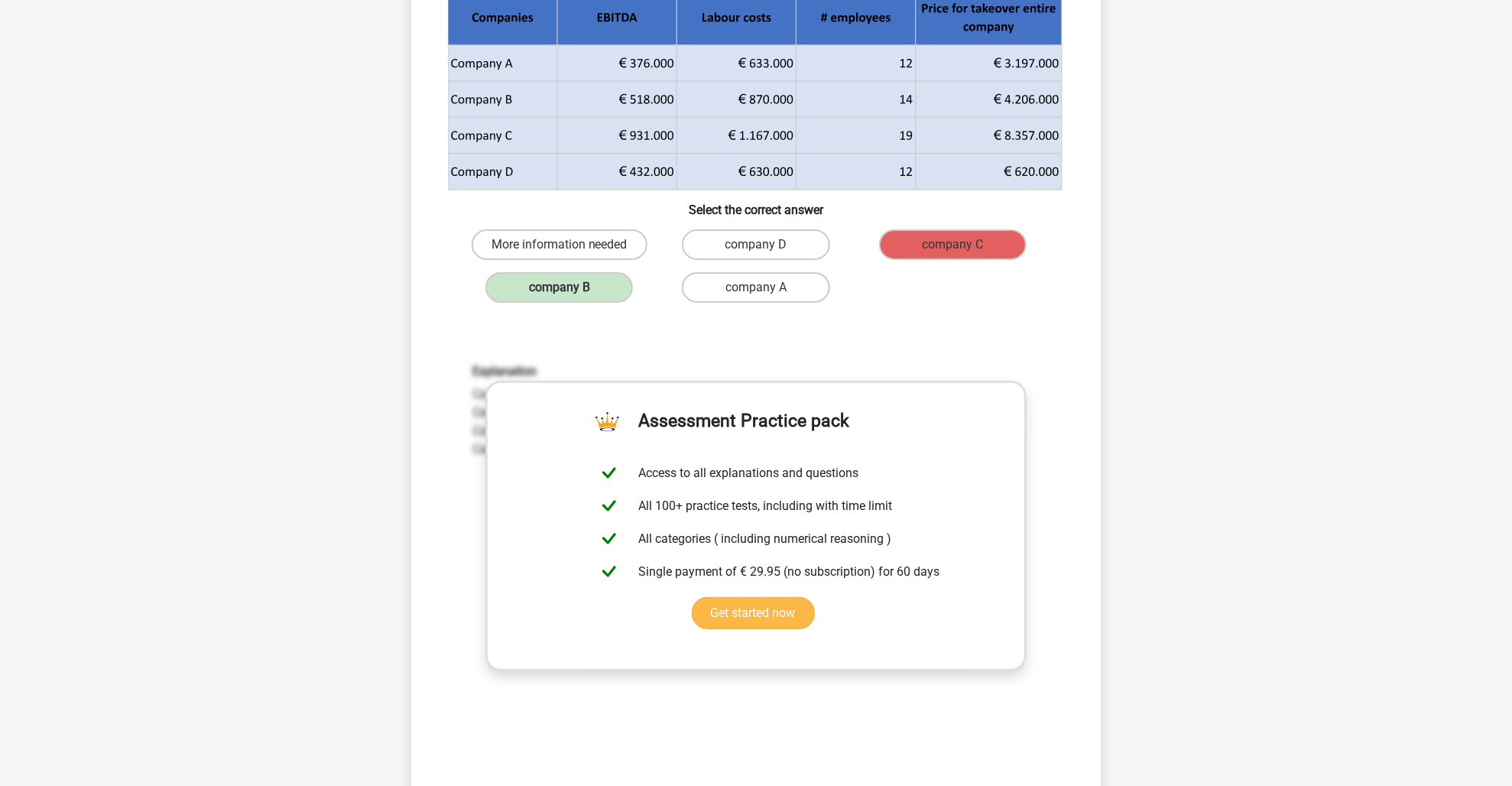
scroll to position [230, 0]
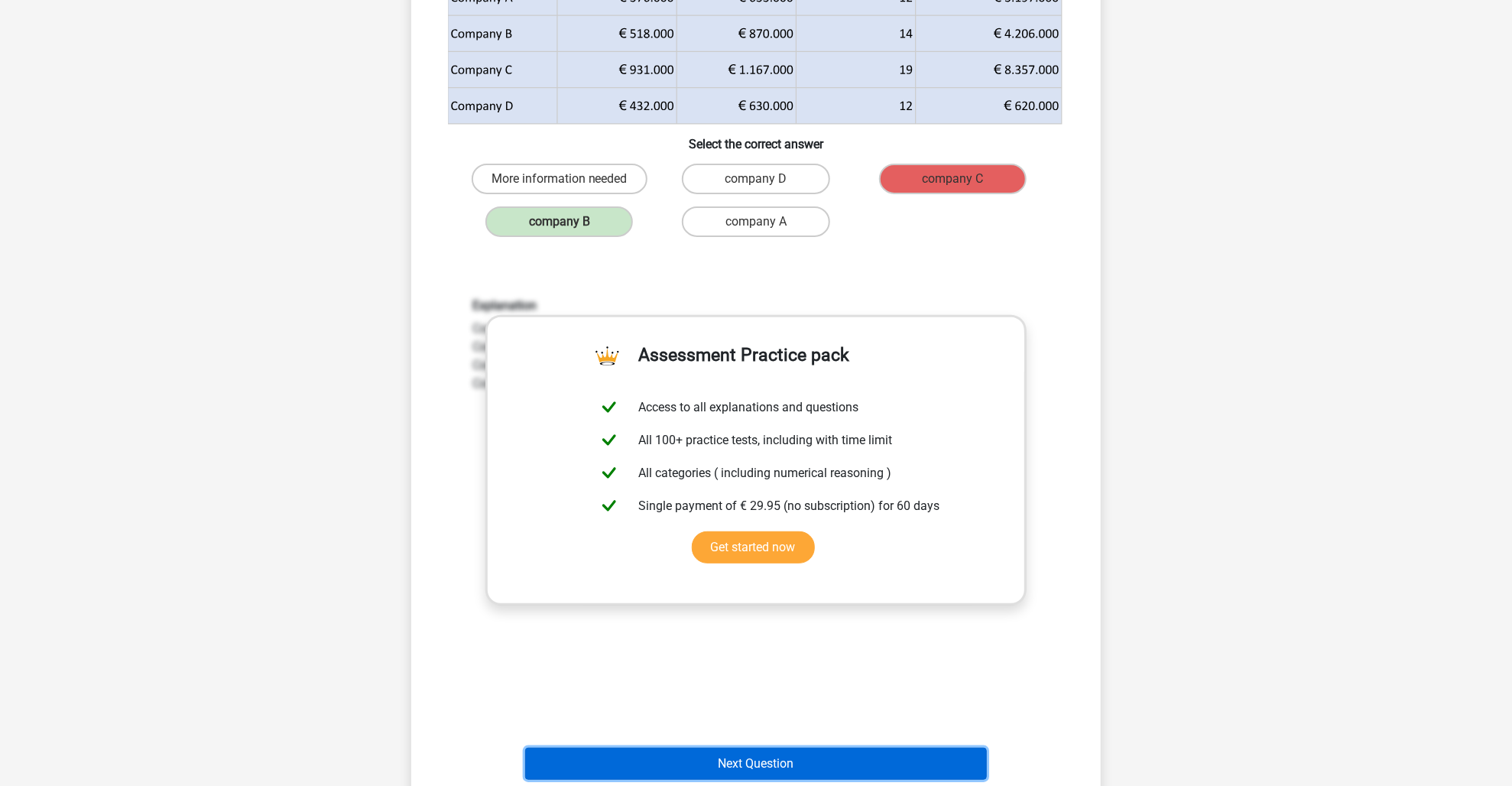
click at [779, 759] on button "Next Question" at bounding box center [756, 764] width 462 height 32
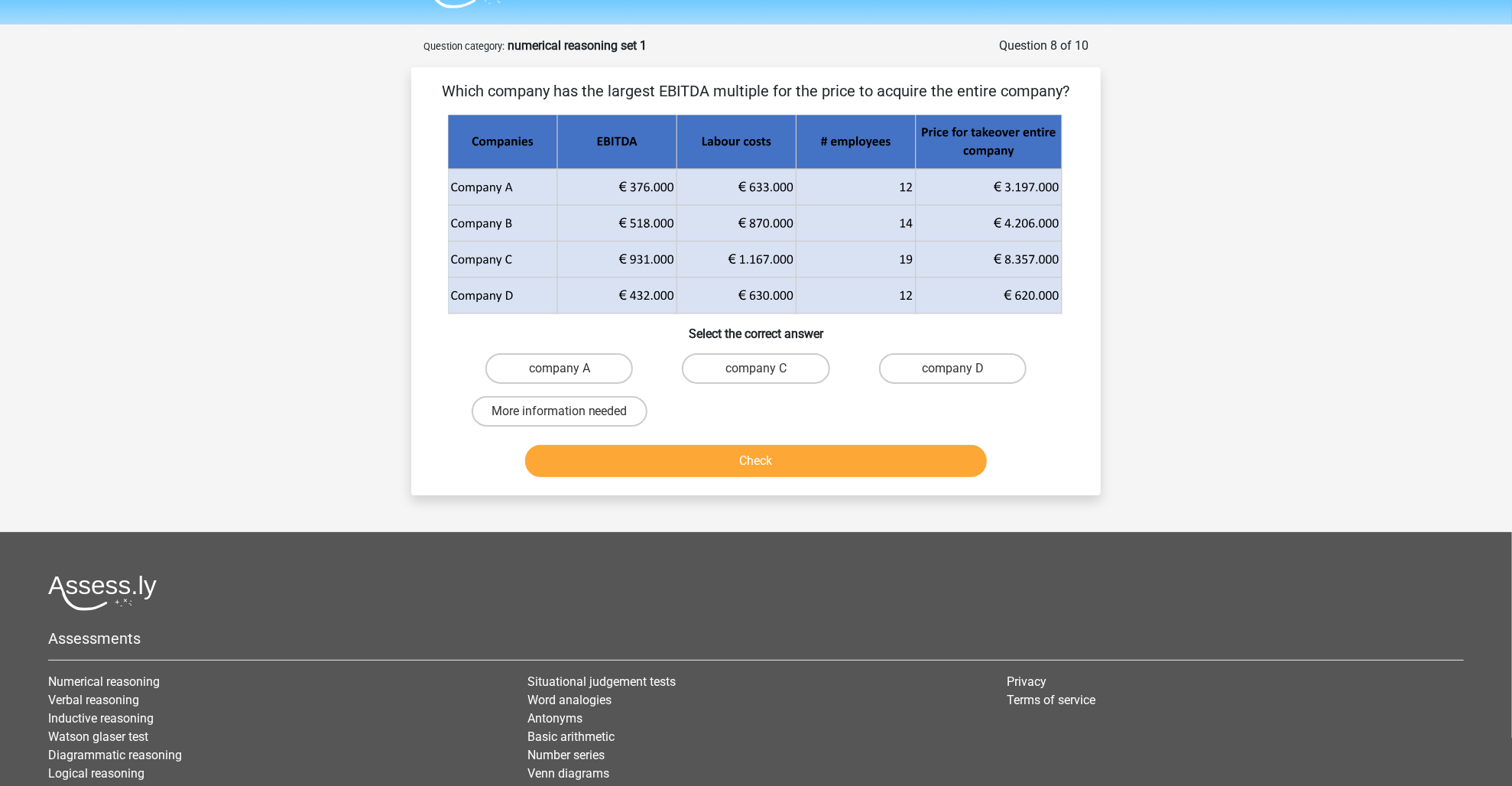
scroll to position [0, 0]
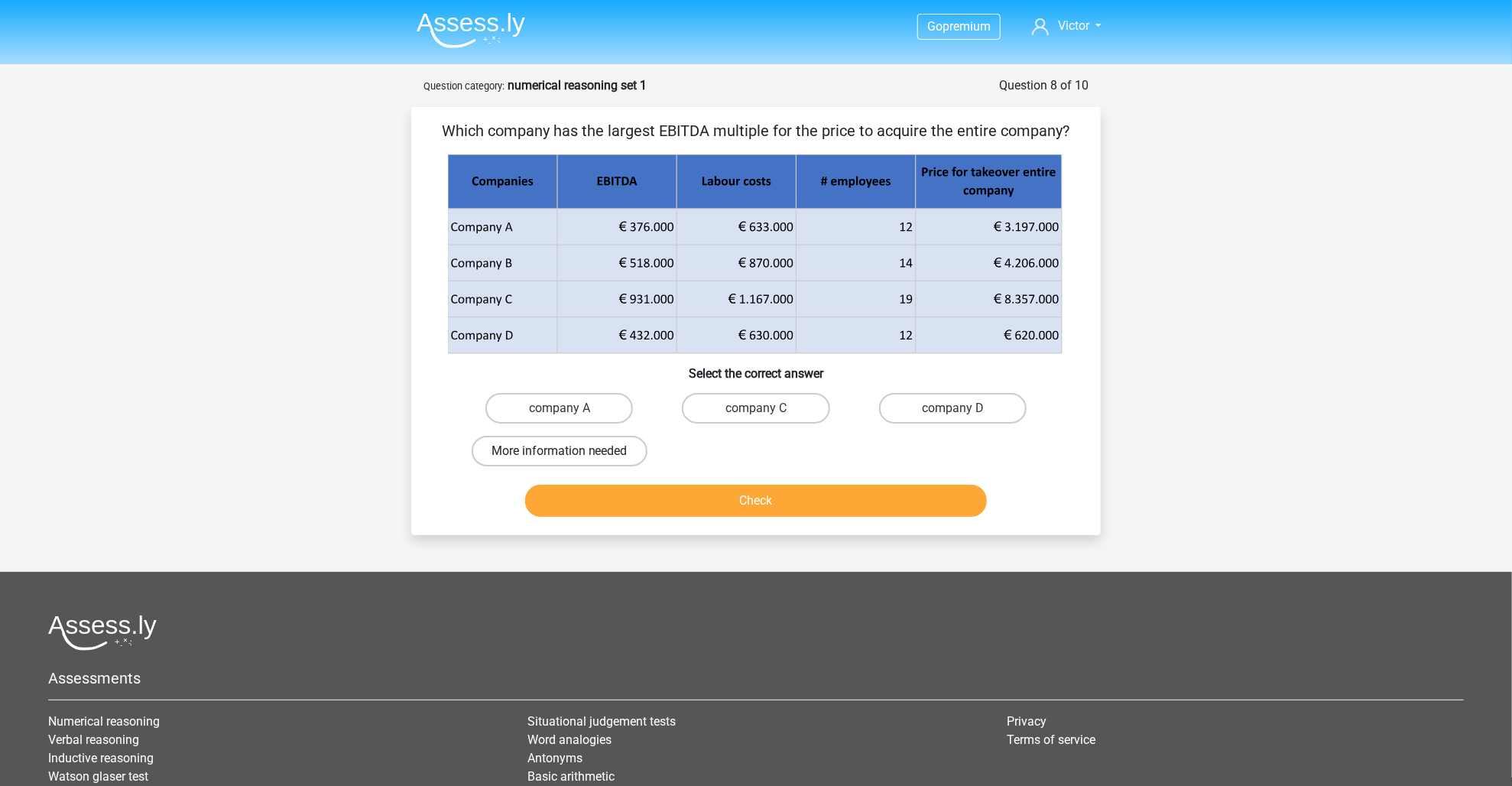
click at [540, 454] on label "More information needed" at bounding box center [560, 451] width 176 height 31
click at [560, 454] on input "More information needed" at bounding box center [565, 457] width 10 height 10
radio input "true"
click at [725, 496] on button "Check" at bounding box center [756, 501] width 462 height 32
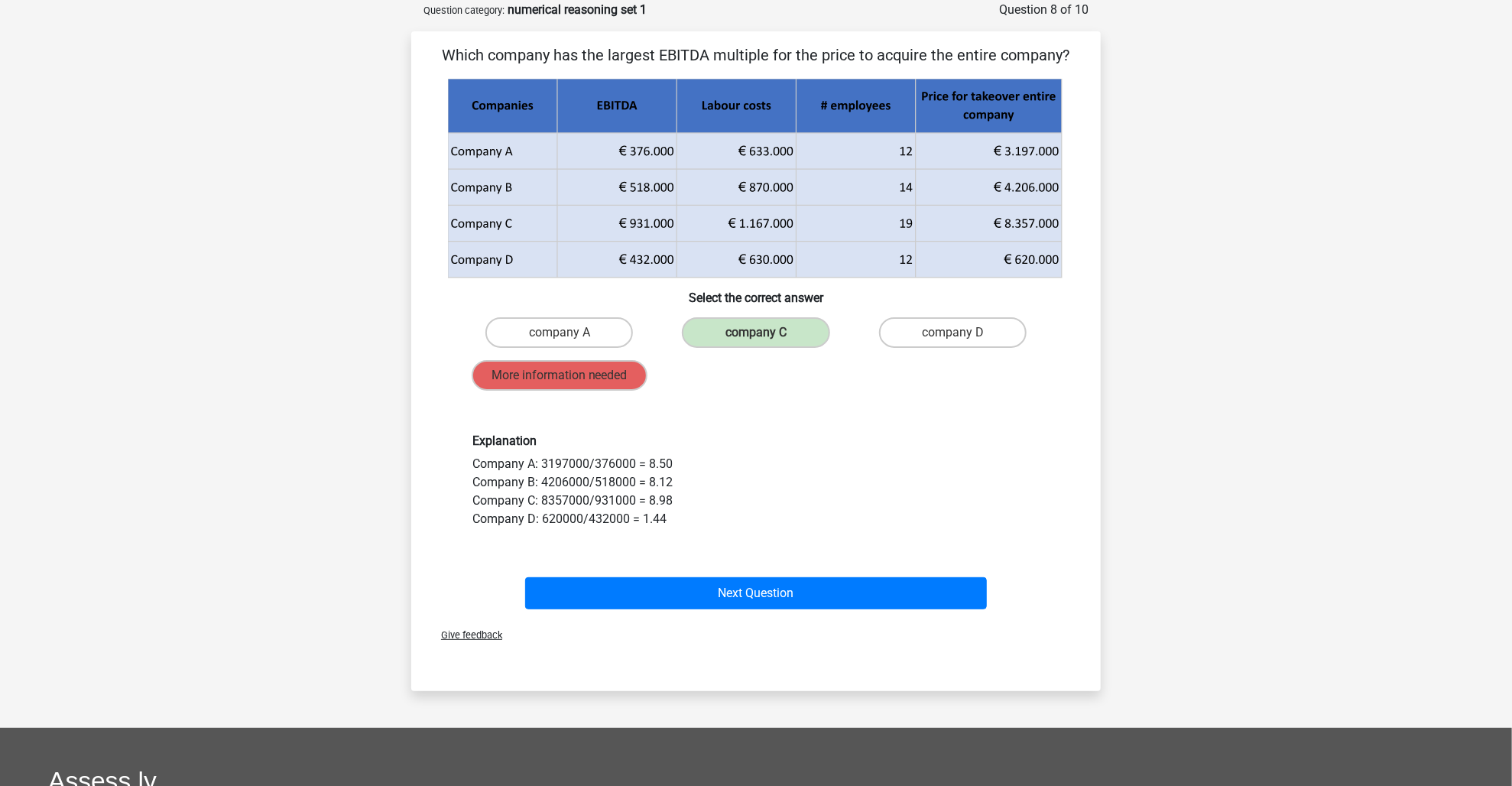
scroll to position [77, 0]
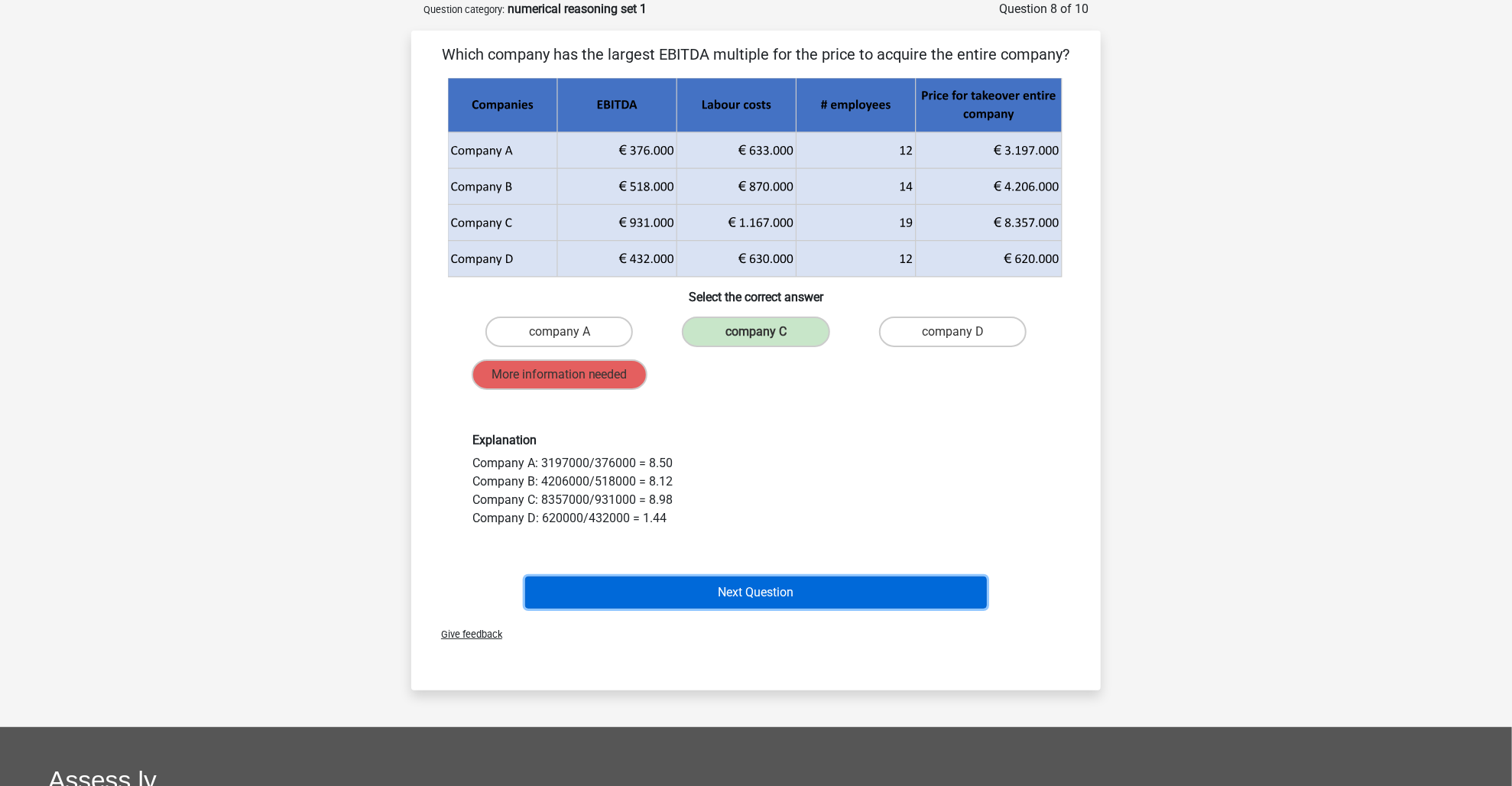
click at [826, 591] on button "Next Question" at bounding box center [756, 592] width 462 height 32
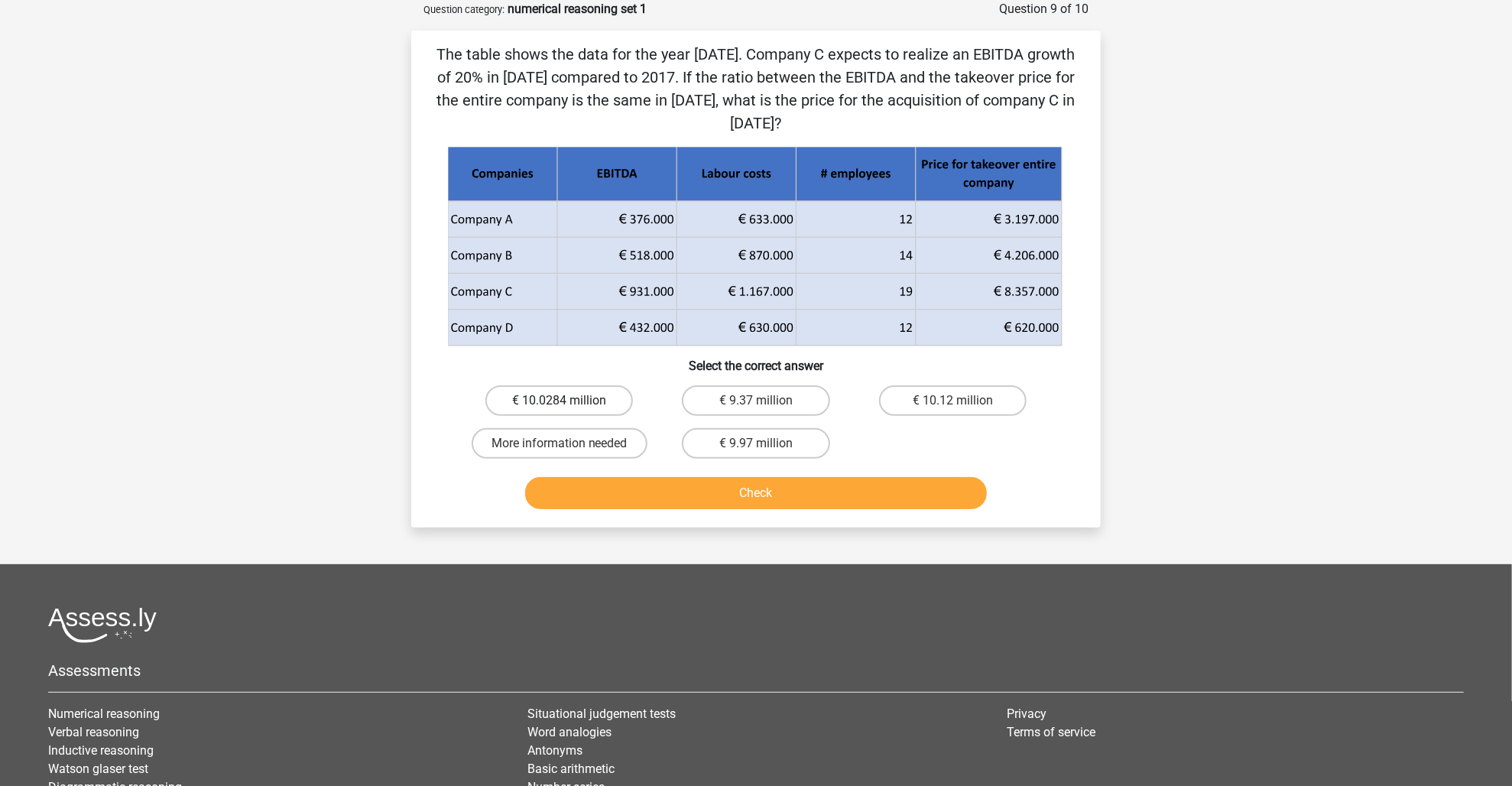
click at [538, 407] on label "€ 10.0284 million" at bounding box center [559, 400] width 148 height 31
click at [560, 407] on input "€ 10.0284 million" at bounding box center [565, 405] width 10 height 10
radio input "true"
click at [747, 493] on button "Check" at bounding box center [756, 493] width 462 height 32
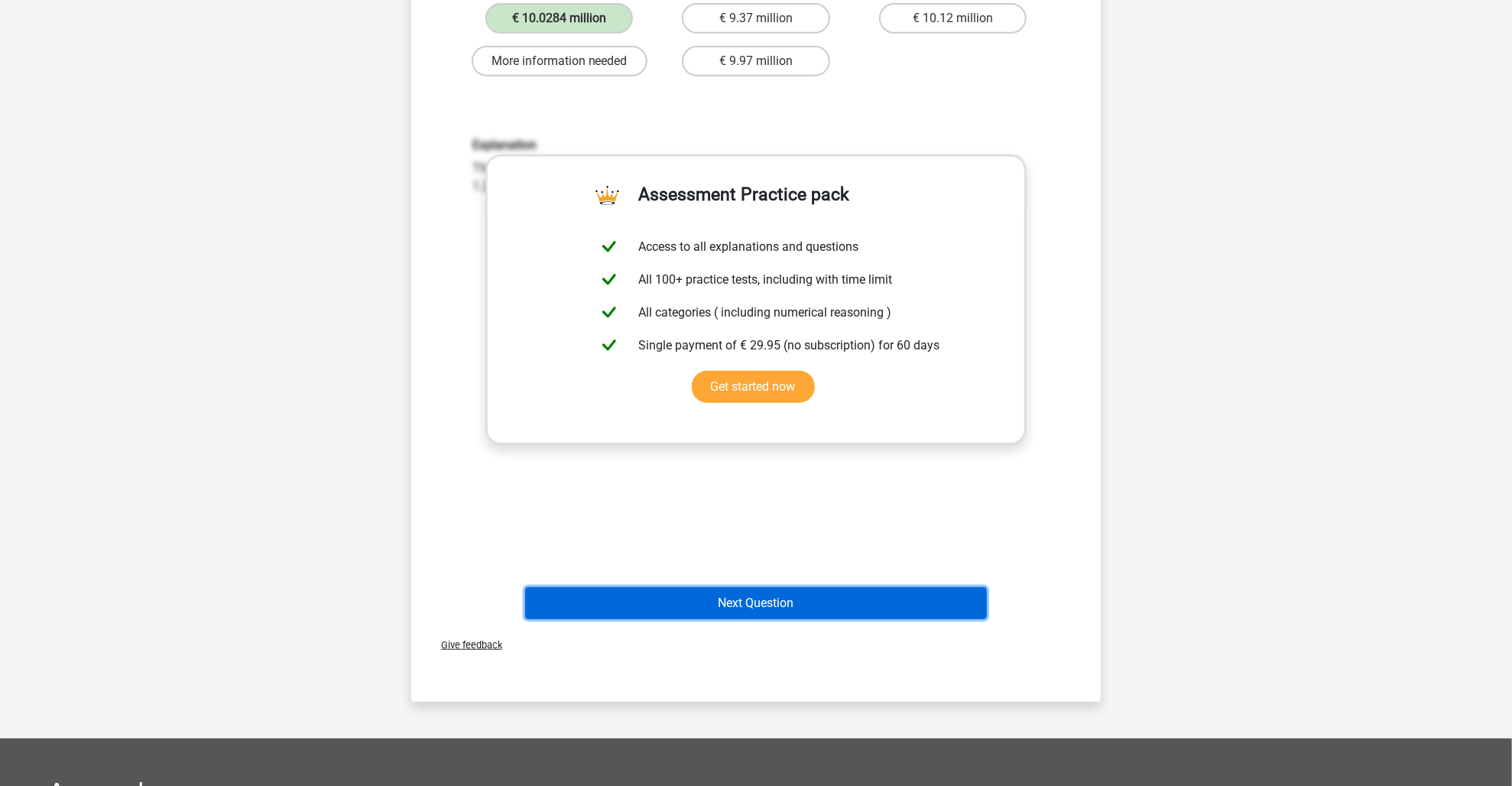
click at [900, 598] on button "Next Question" at bounding box center [756, 603] width 462 height 32
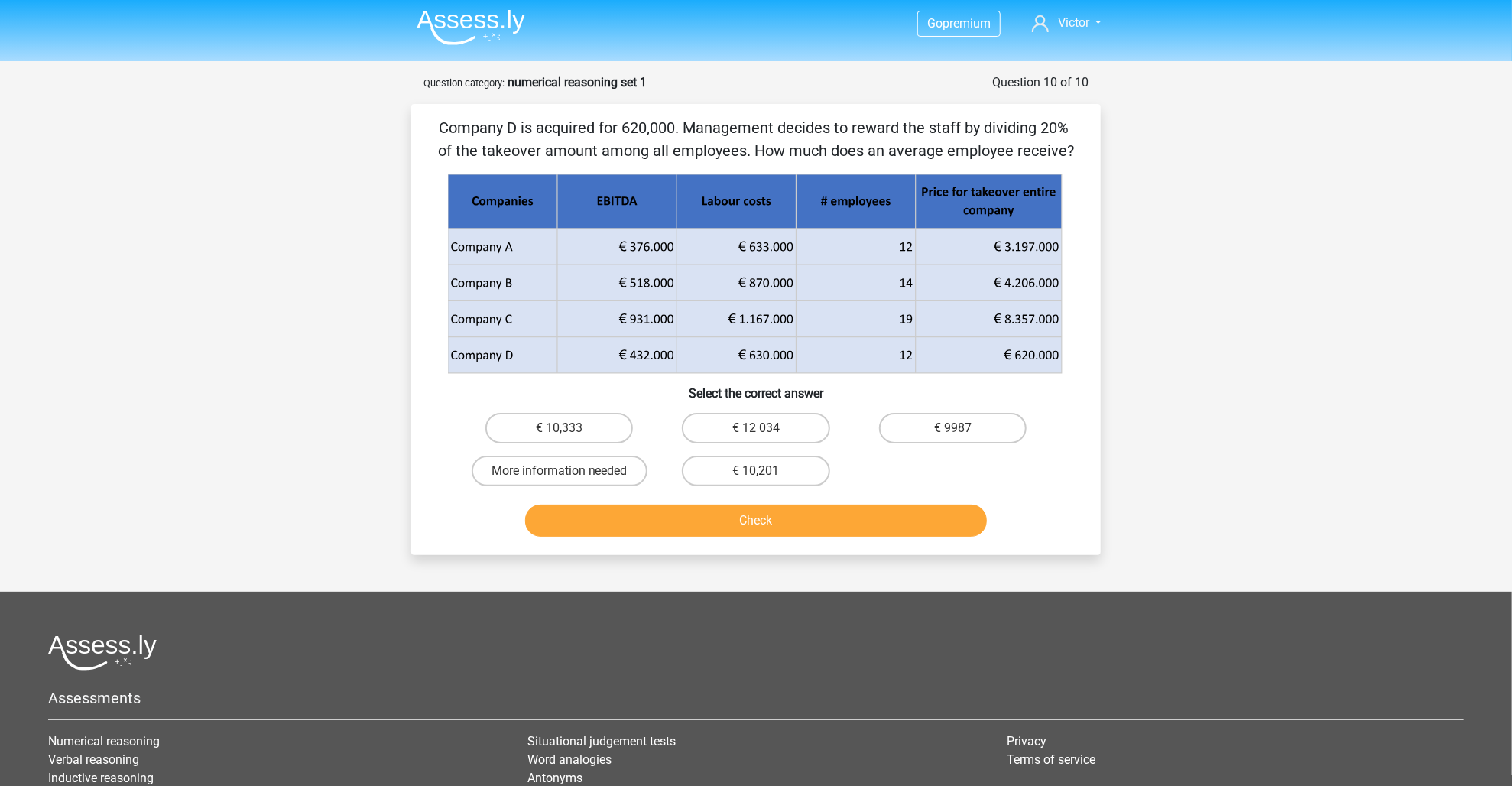
scroll to position [0, 0]
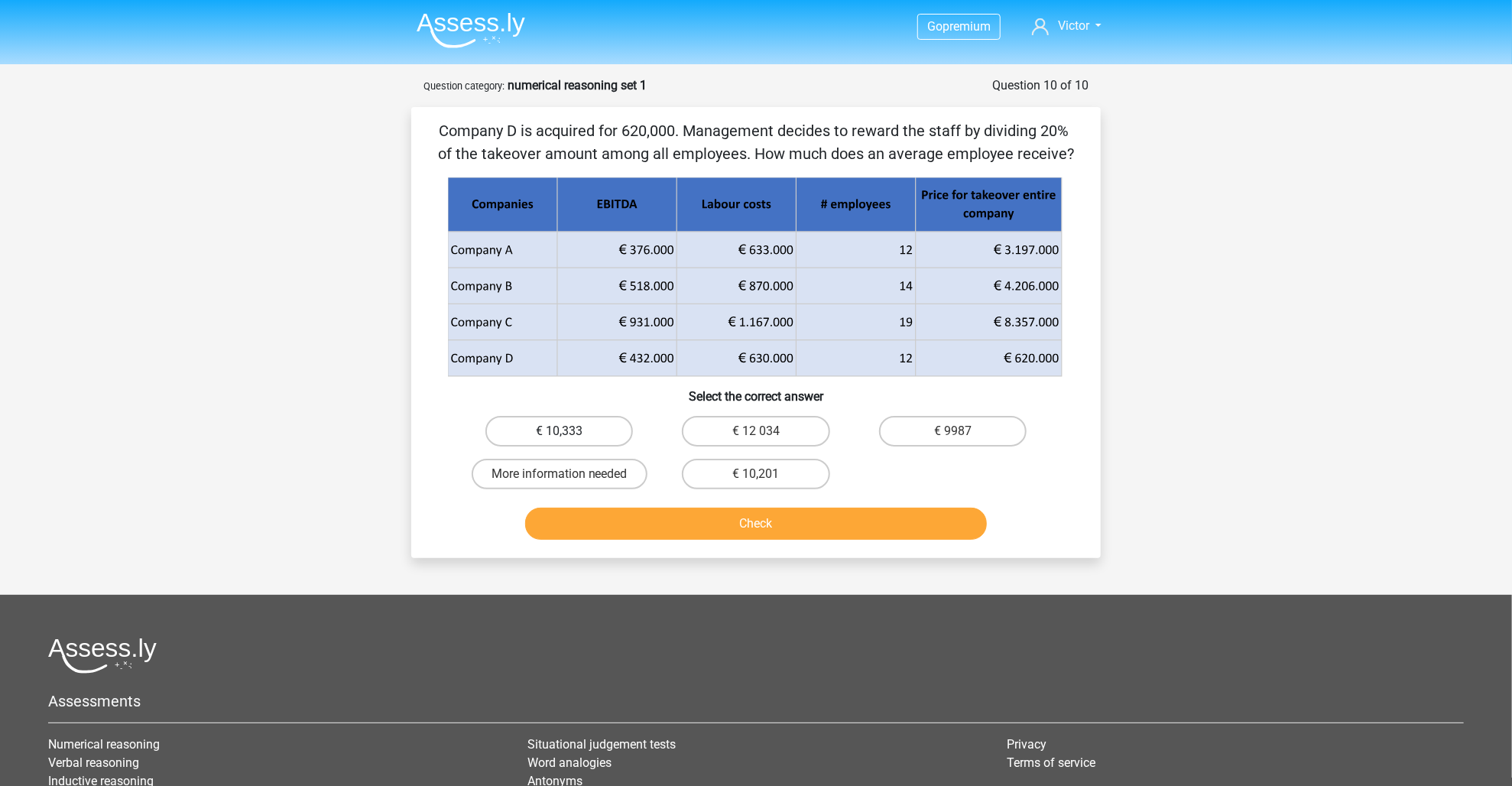
click at [588, 429] on label "€ 10,333" at bounding box center [559, 431] width 148 height 31
click at [569, 431] on input "€ 10,333" at bounding box center [565, 436] width 10 height 10
radio input "true"
click at [725, 532] on button "Check" at bounding box center [756, 524] width 462 height 32
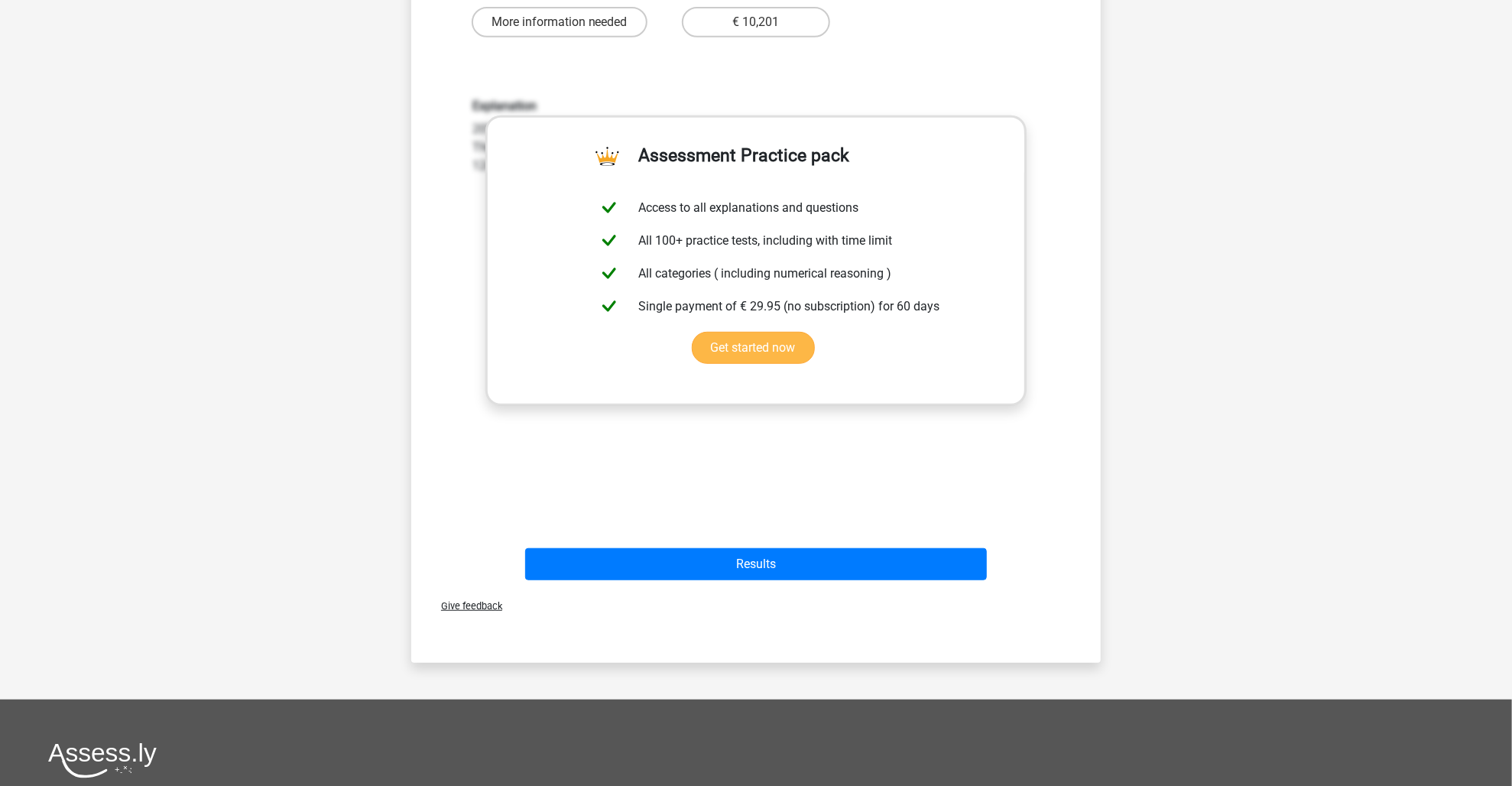
scroll to position [458, 0]
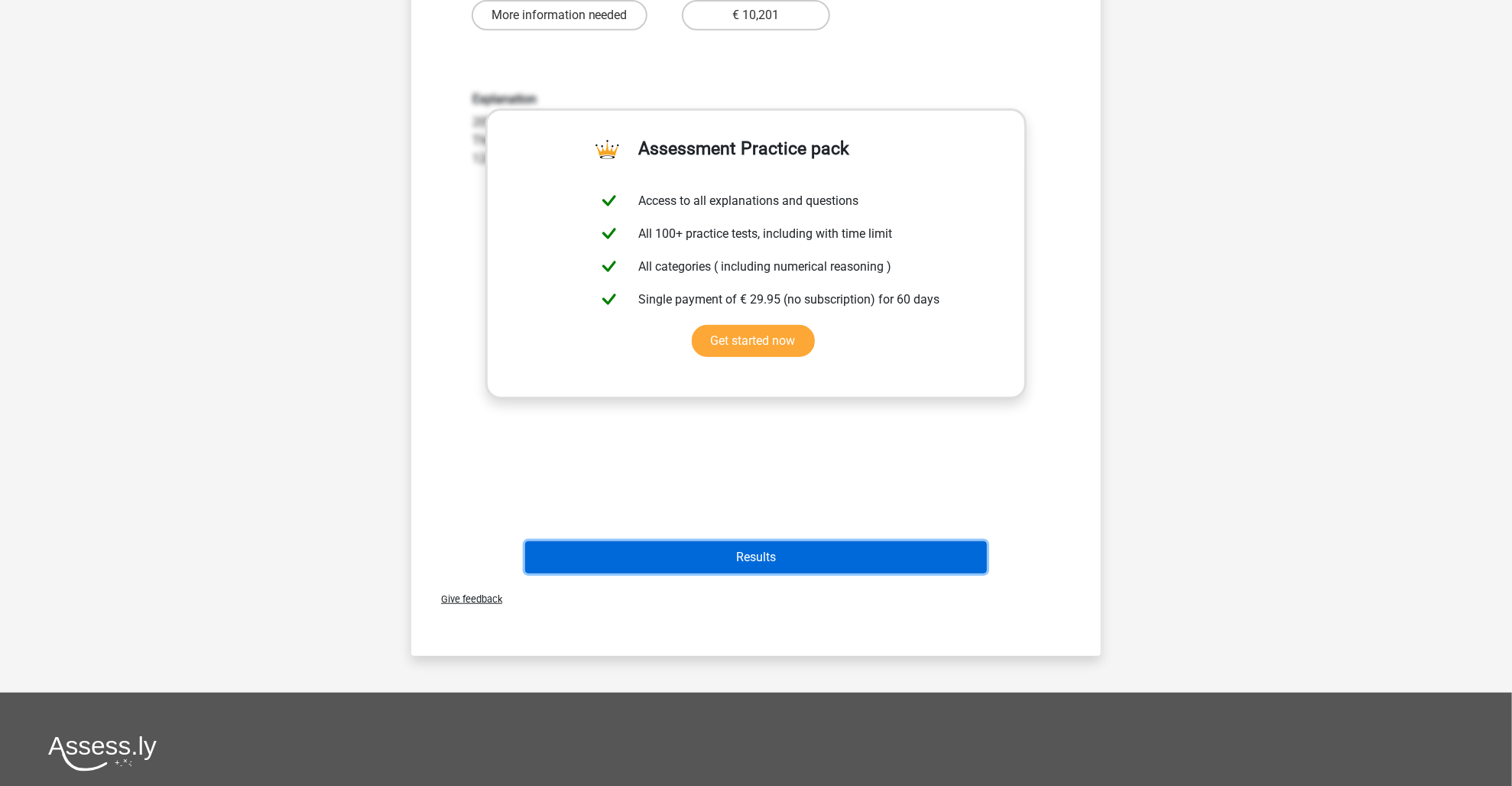
click at [776, 559] on button "Results" at bounding box center [756, 557] width 462 height 32
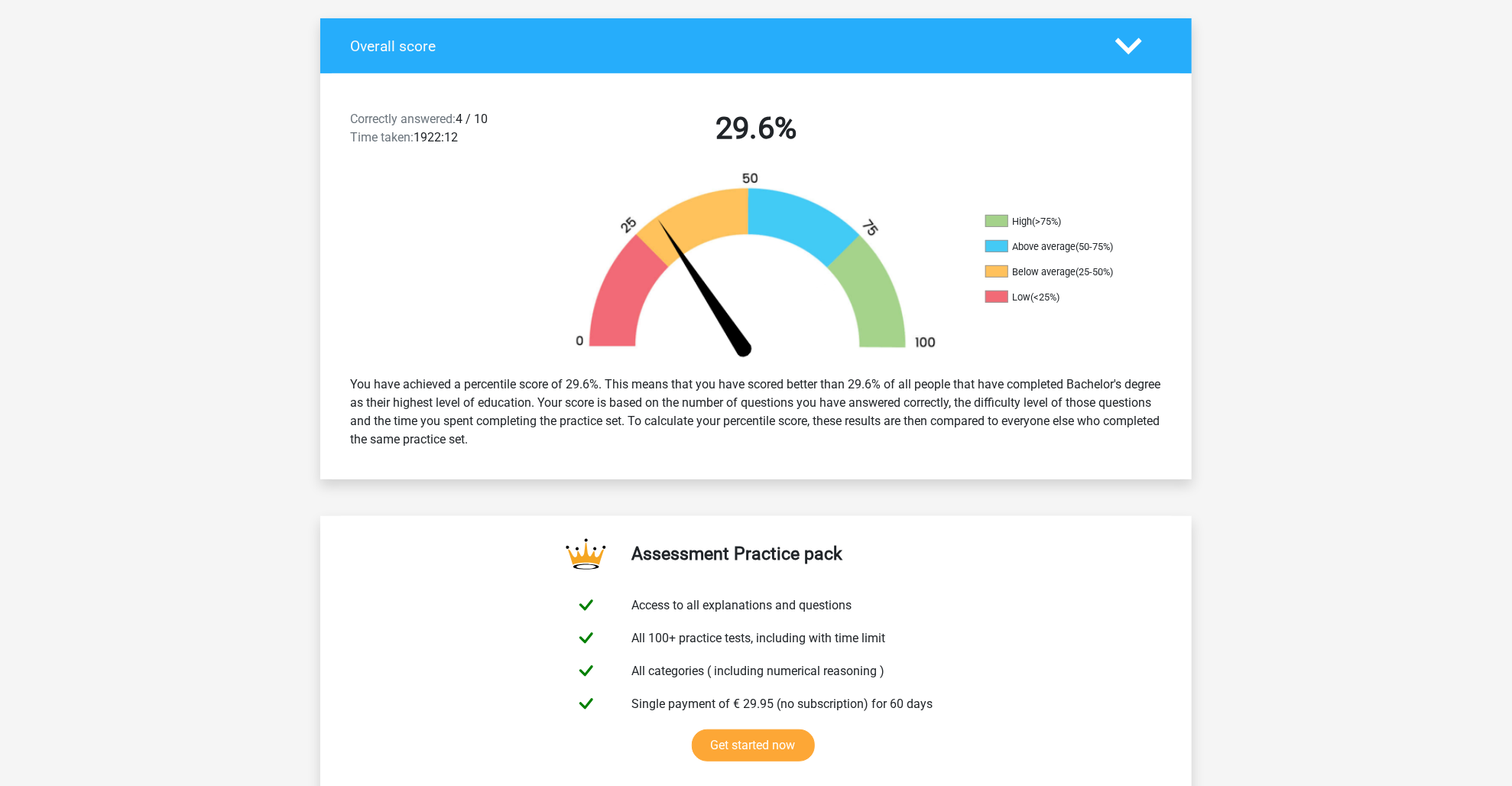
scroll to position [306, 0]
